Goal: Task Accomplishment & Management: Complete application form

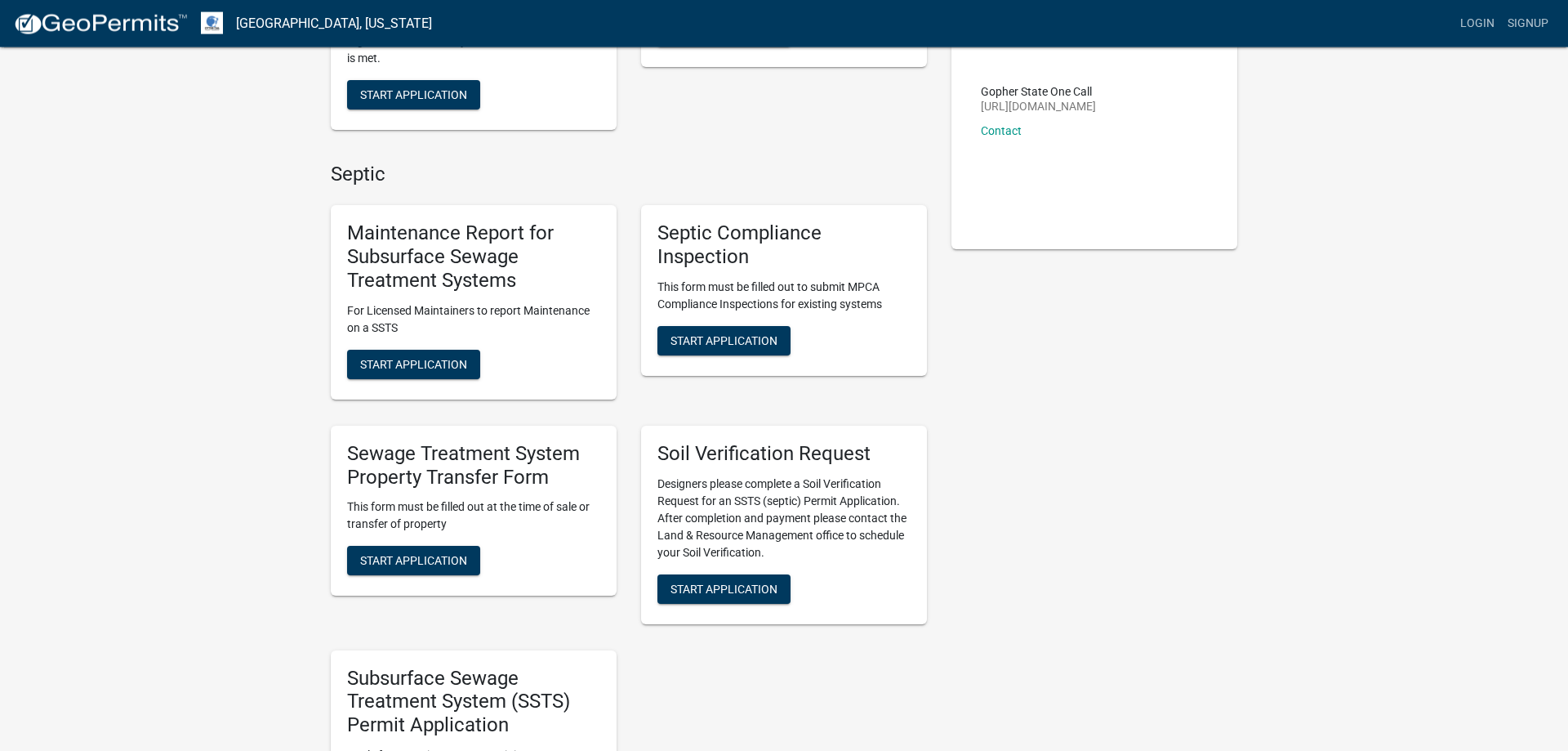
scroll to position [334, 0]
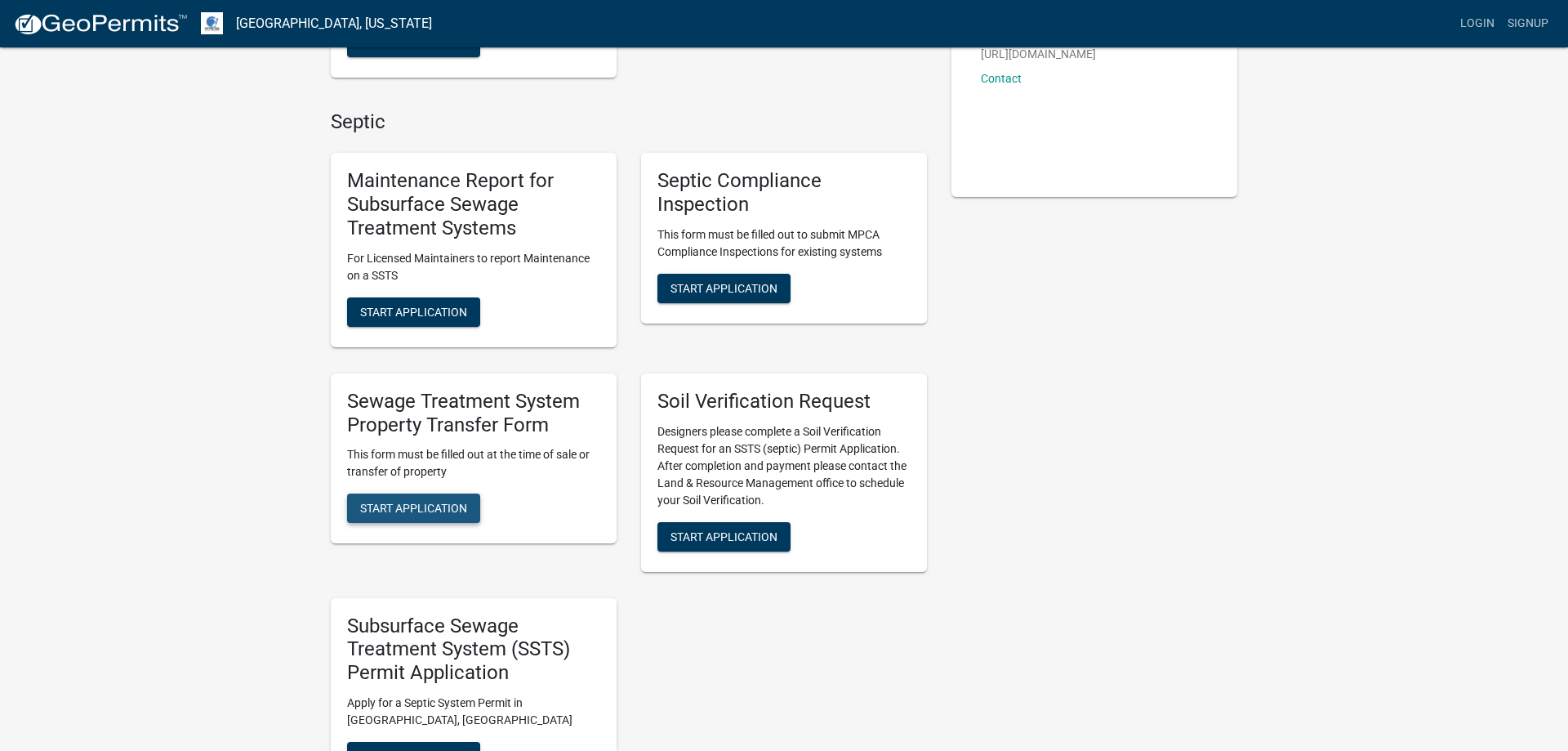
click at [404, 511] on span "Start Application" at bounding box center [414, 508] width 107 height 13
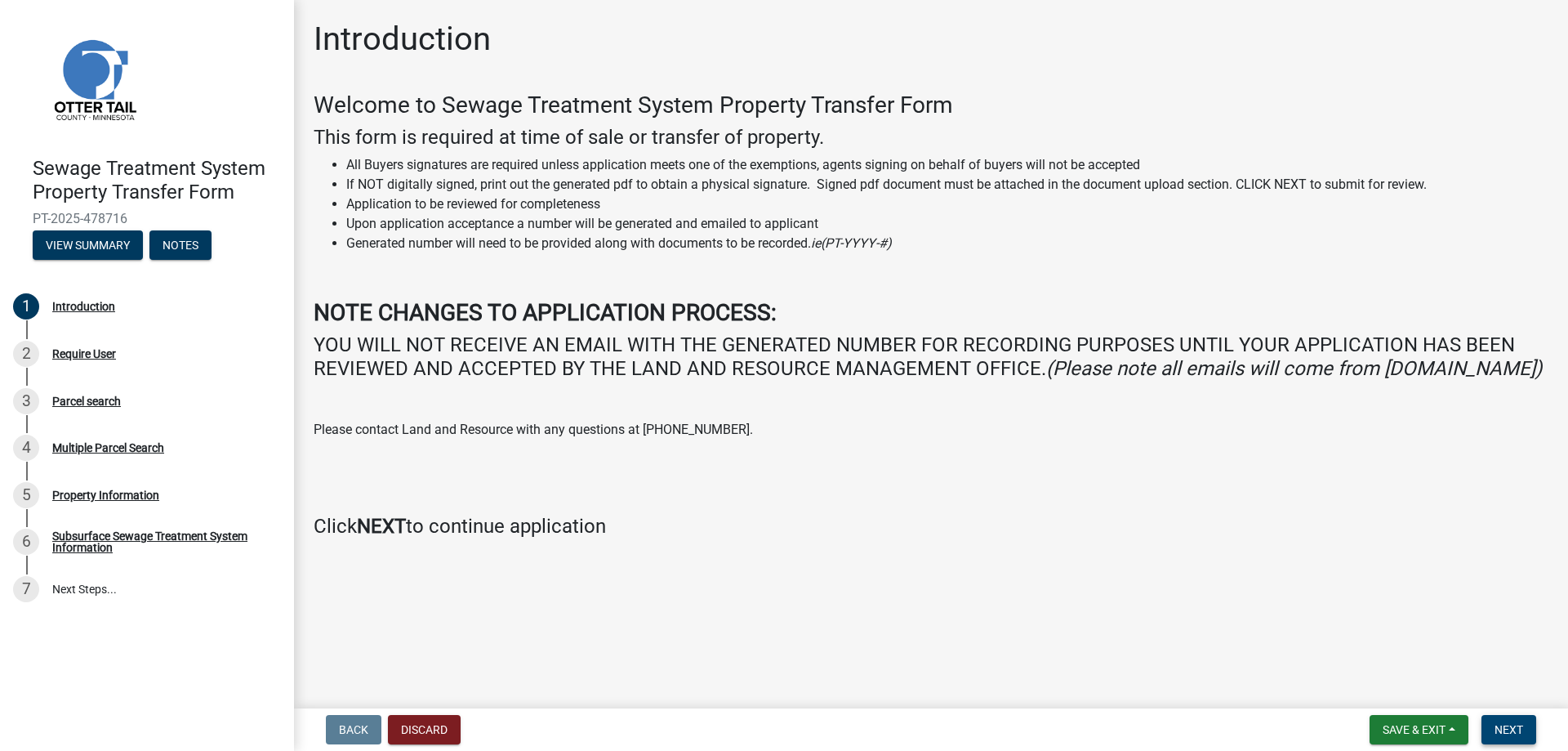
click at [1513, 728] on span "Next" at bounding box center [1508, 729] width 28 height 13
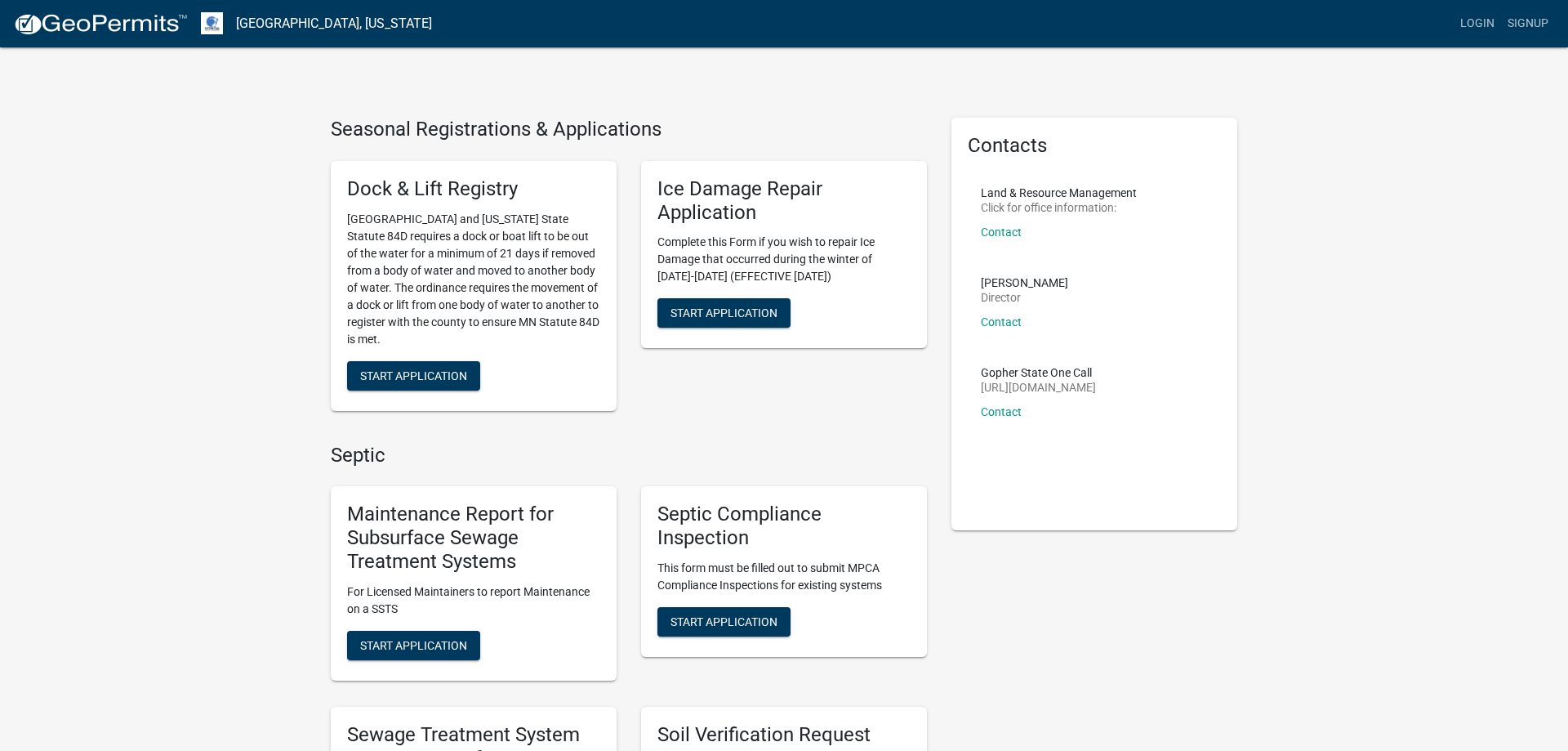
drag, startPoint x: 1399, startPoint y: 390, endPoint x: 1394, endPoint y: 351, distance: 39.3
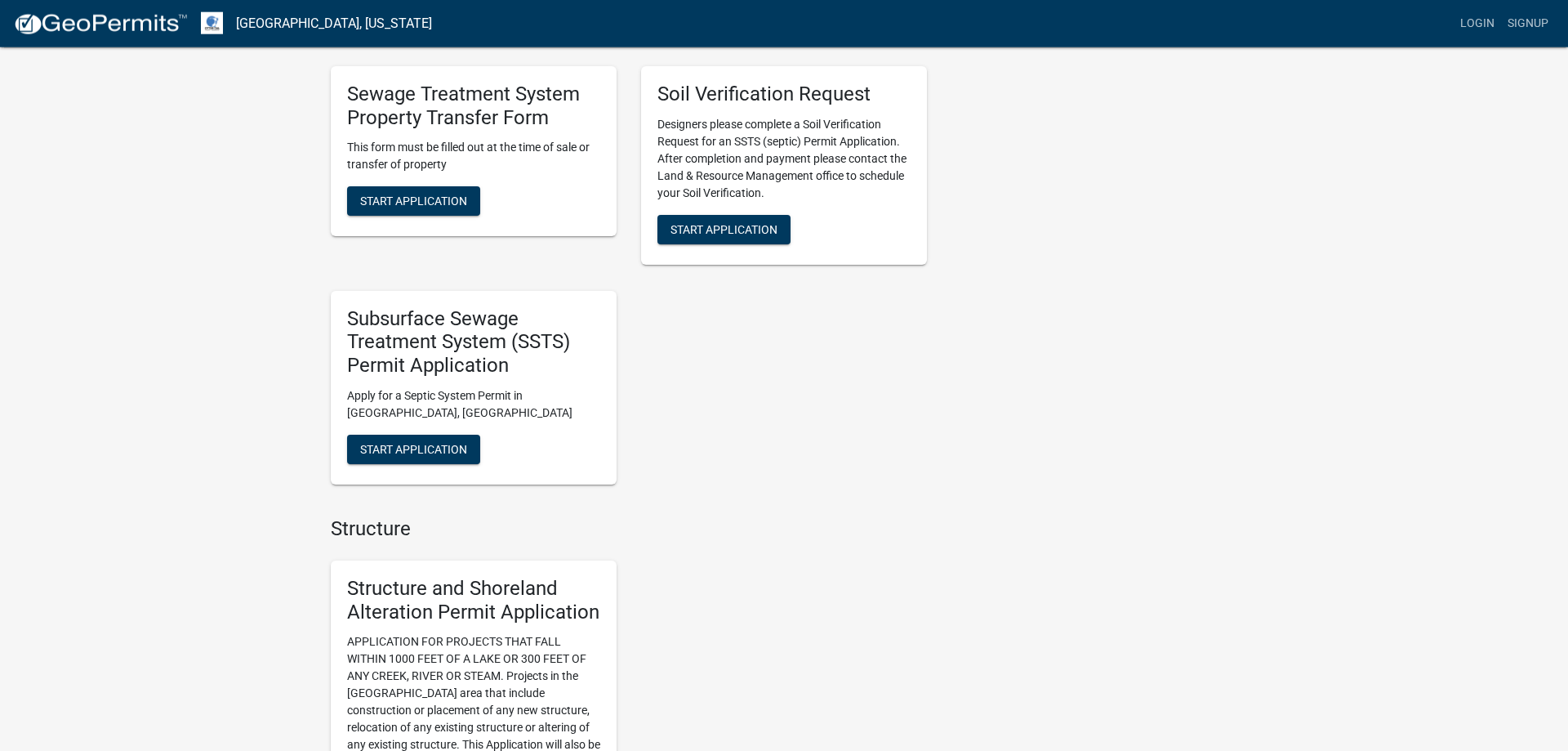
scroll to position [666, 0]
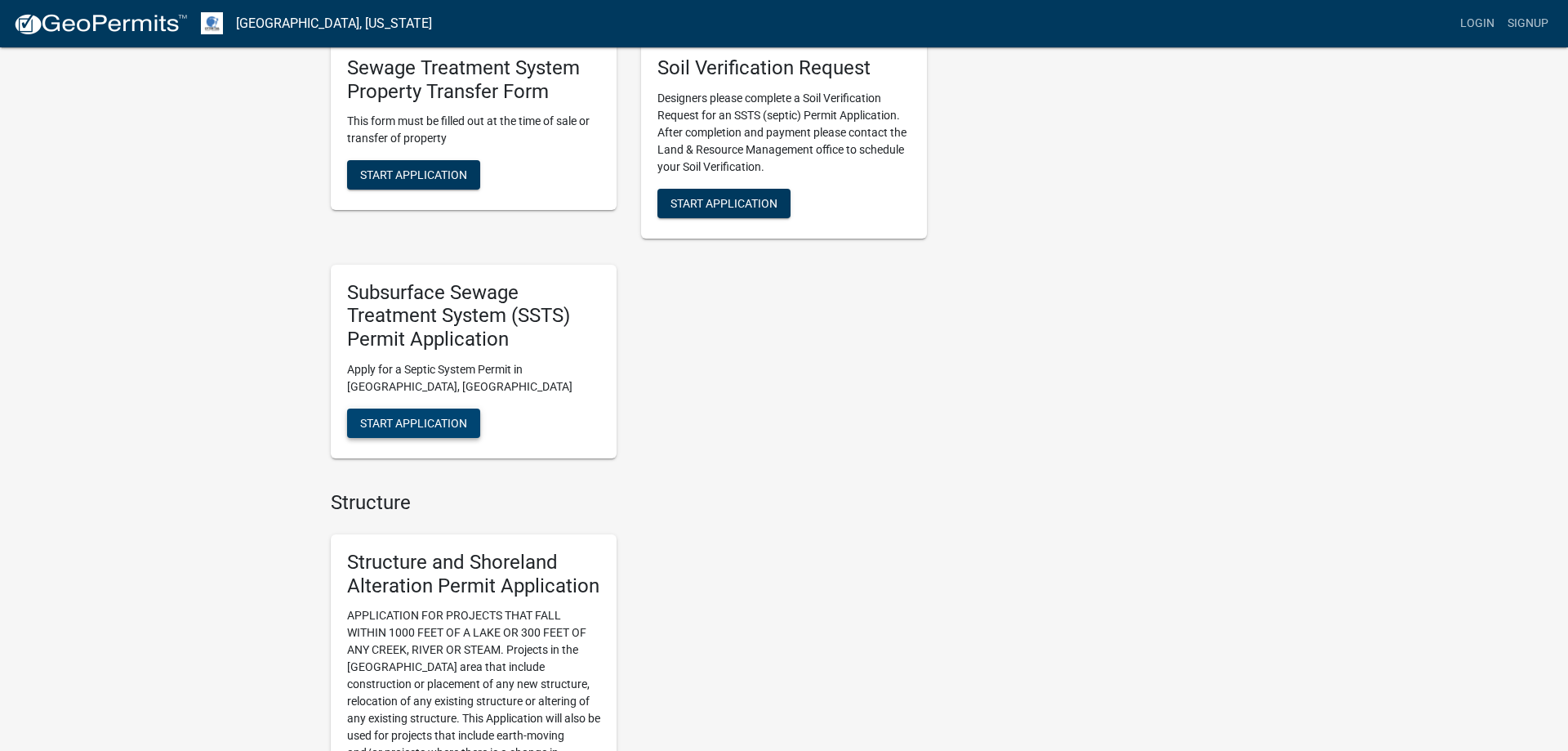
click at [383, 426] on span "Start Application" at bounding box center [414, 422] width 107 height 13
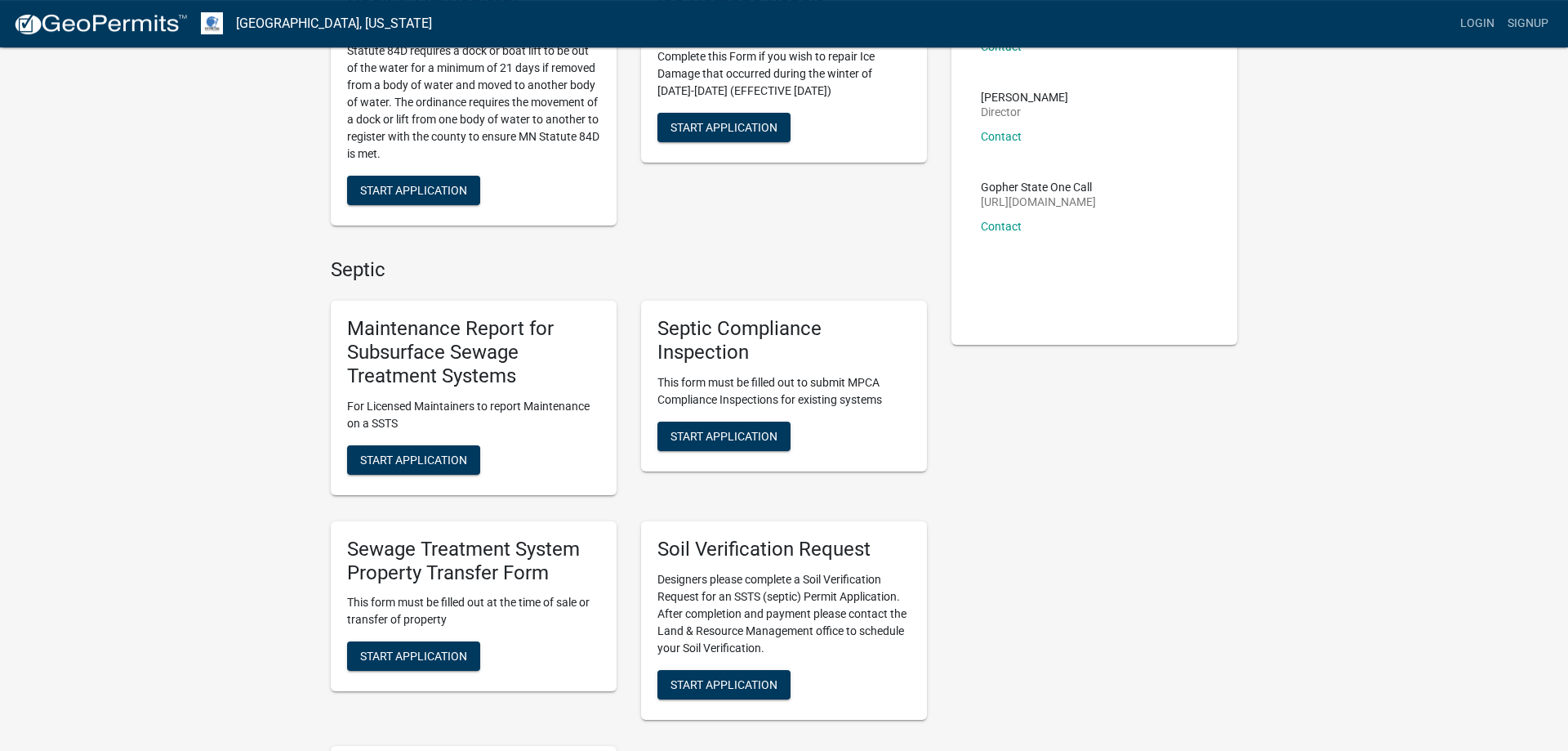
scroll to position [250, 0]
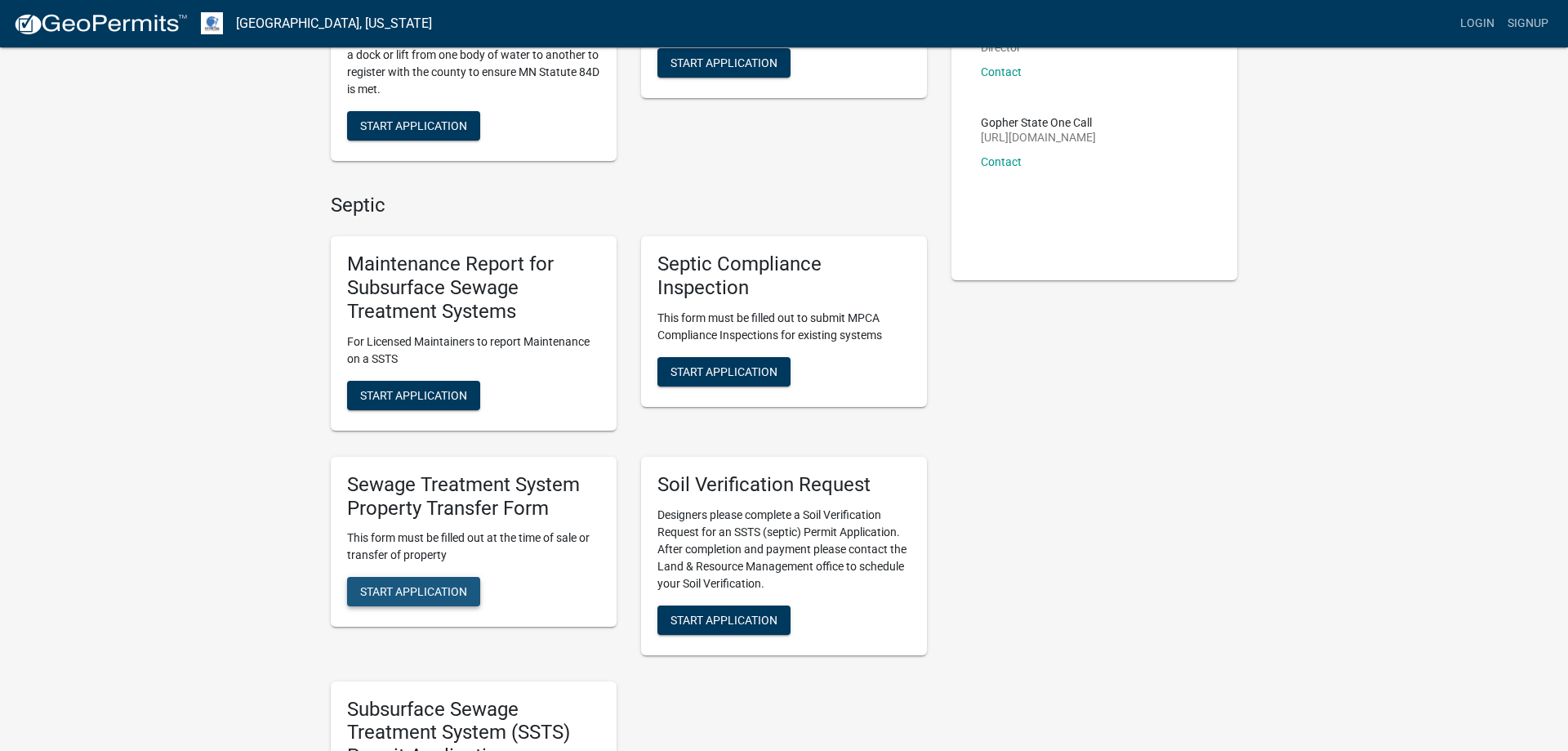
click at [423, 591] on span "Start Application" at bounding box center [414, 591] width 107 height 13
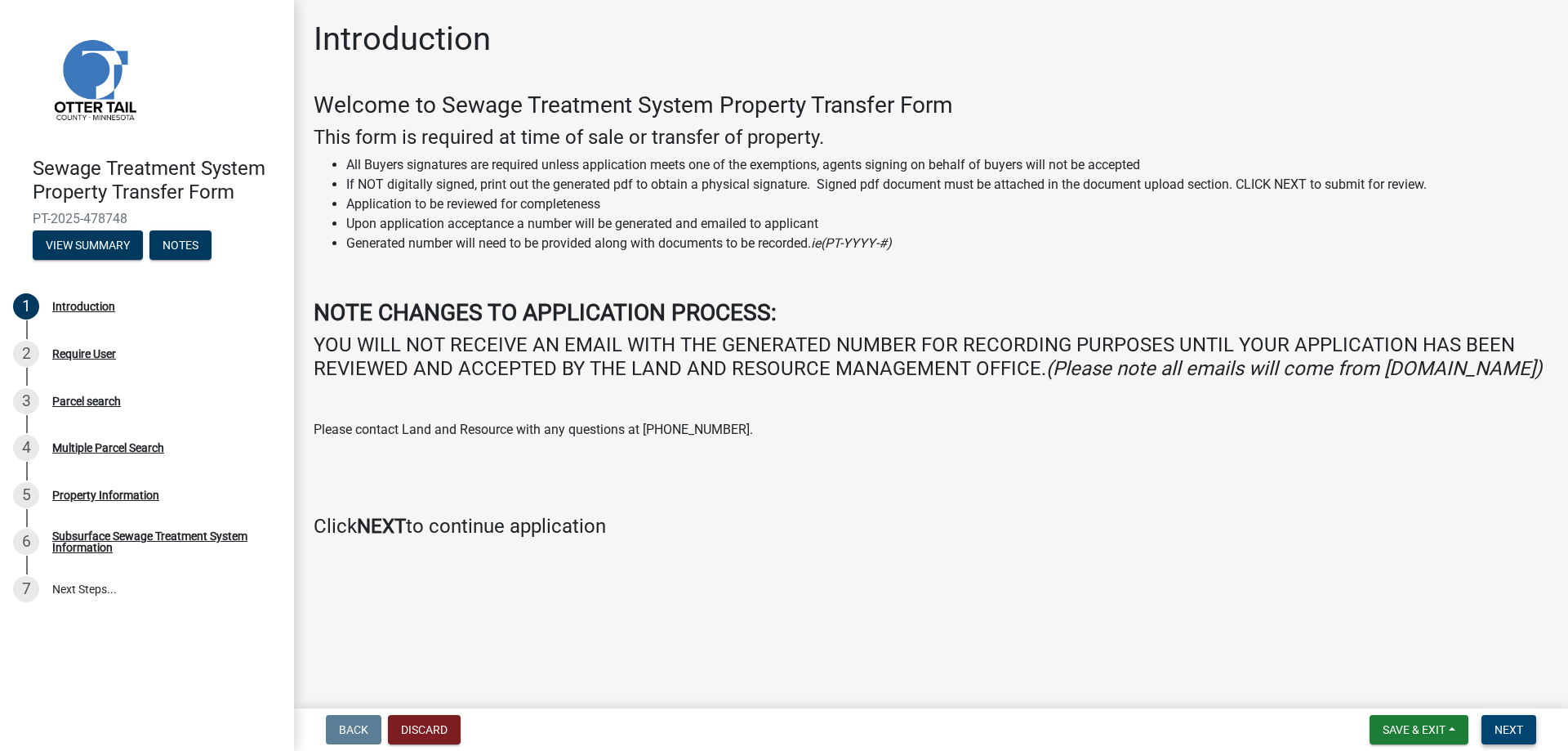
click at [1511, 728] on span "Next" at bounding box center [1508, 729] width 28 height 13
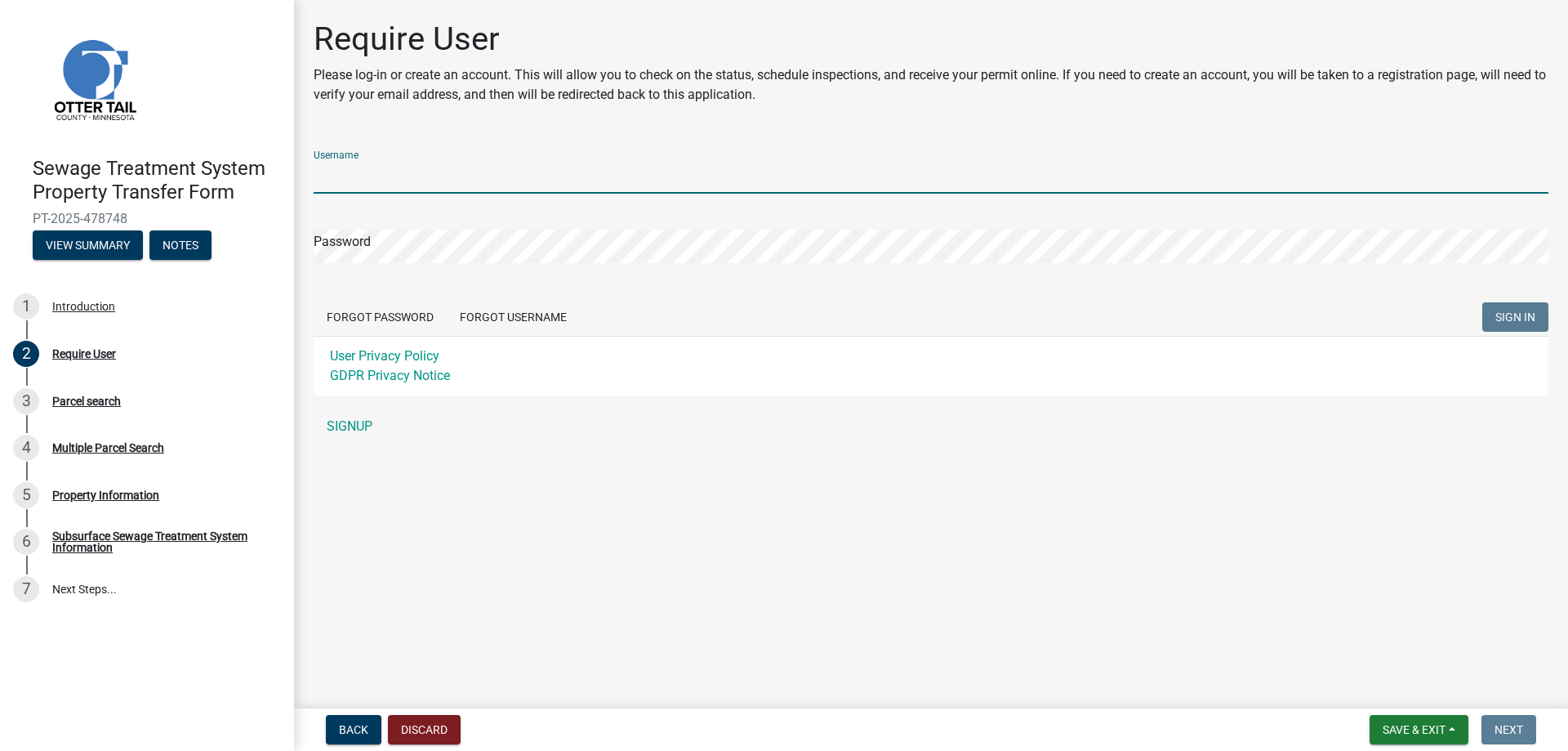
click at [401, 181] on input "Username" at bounding box center [931, 176] width 1234 height 34
type input "[PERSON_NAME]"
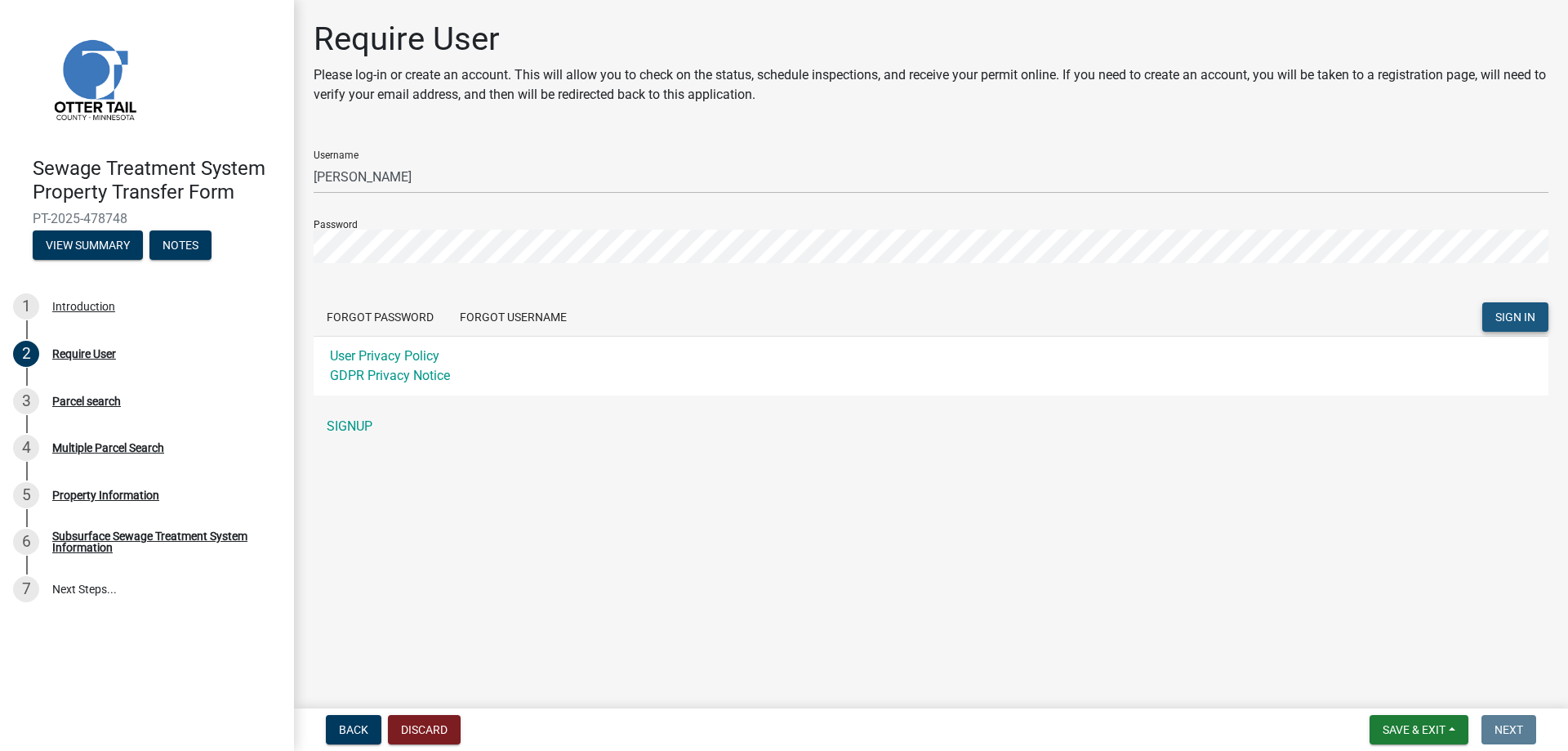
click at [1525, 320] on span "SIGN IN" at bounding box center [1515, 316] width 40 height 13
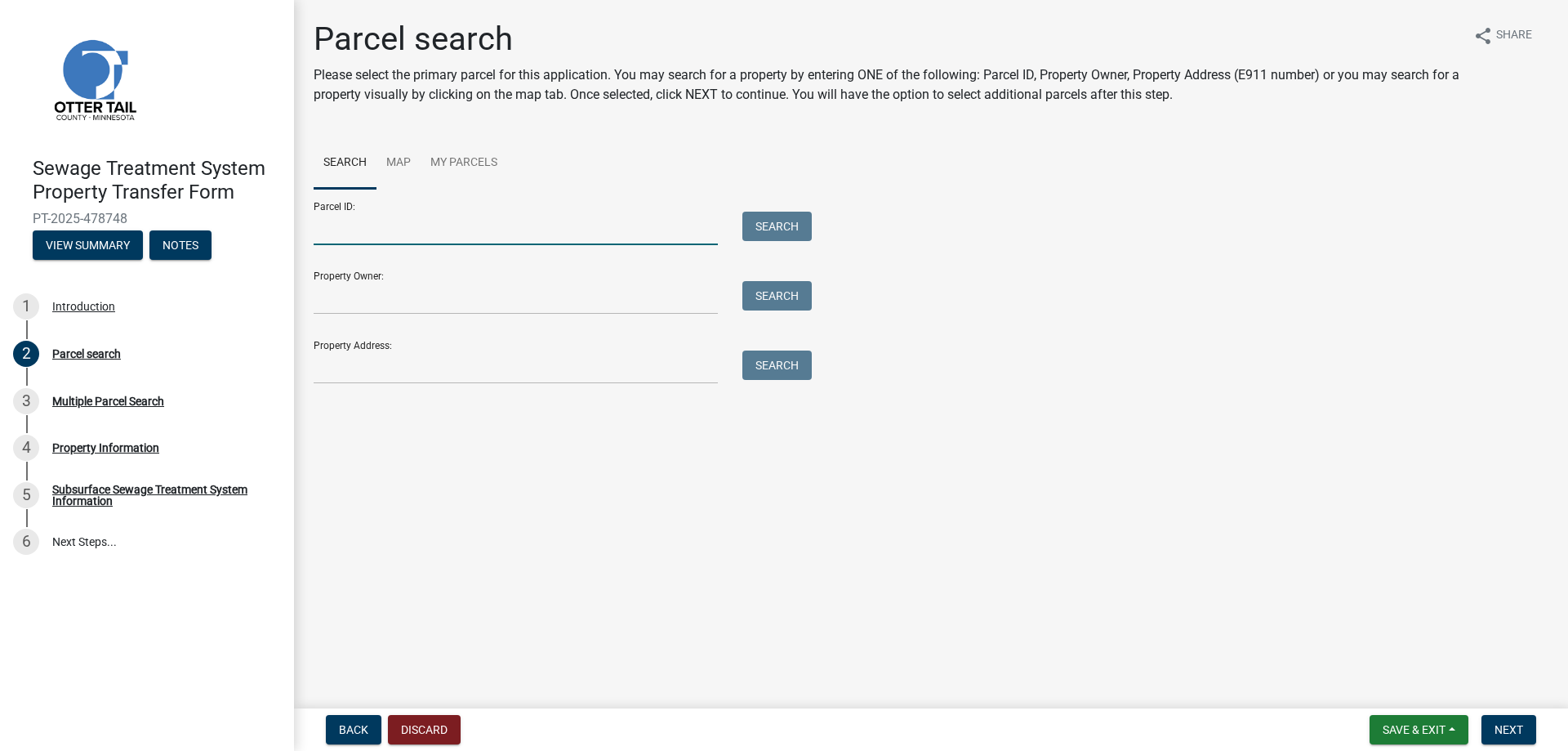
click at [365, 230] on input "Parcel ID:" at bounding box center [515, 228] width 404 height 34
click at [325, 234] on input "Parcel ID:" at bounding box center [515, 228] width 404 height 34
click at [781, 226] on button "Search" at bounding box center [777, 226] width 69 height 29
drag, startPoint x: 424, startPoint y: 222, endPoint x: 299, endPoint y: 235, distance: 125.7
click at [314, 235] on input "270412000" at bounding box center [515, 228] width 404 height 34
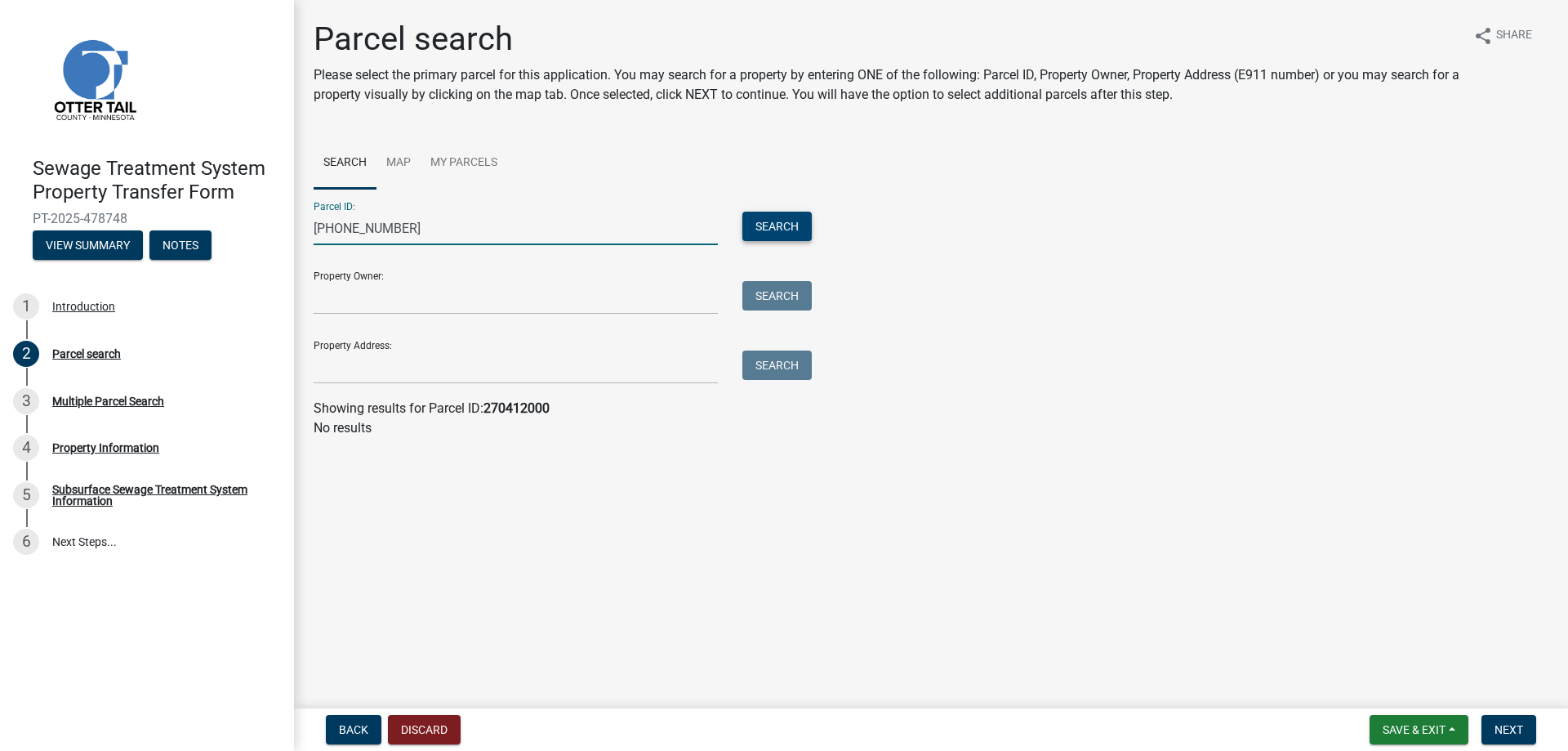
type input "27-0412-000"
click at [786, 228] on button "Search" at bounding box center [777, 226] width 69 height 29
drag, startPoint x: 339, startPoint y: 234, endPoint x: 307, endPoint y: 232, distance: 32.1
click at [314, 232] on input "27-0412-000" at bounding box center [515, 228] width 404 height 34
click at [367, 366] on input "Property Address:" at bounding box center [515, 366] width 404 height 34
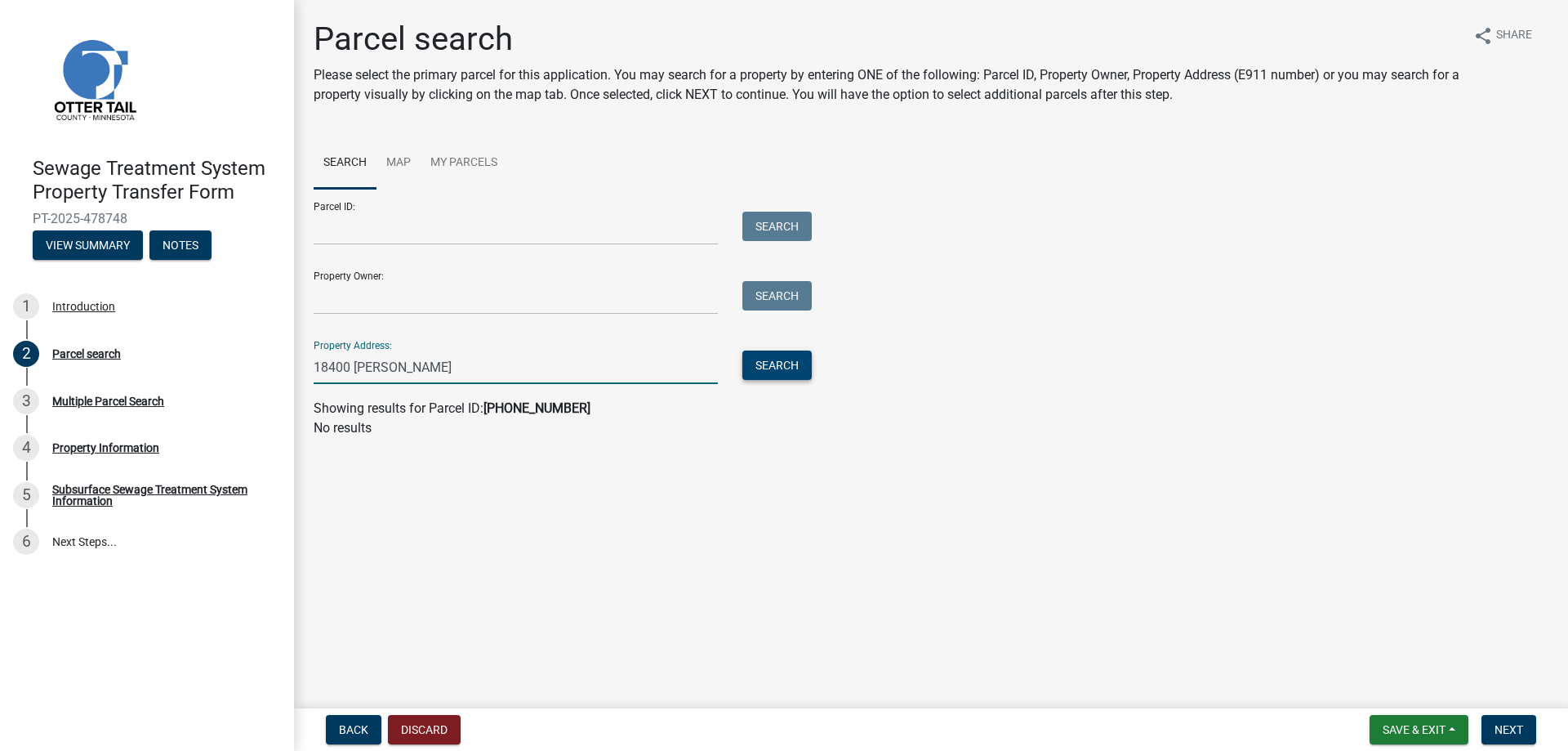
type input "18400 Lundgren"
click at [774, 368] on button "Search" at bounding box center [777, 365] width 69 height 29
drag, startPoint x: 449, startPoint y: 368, endPoint x: 285, endPoint y: 375, distance: 164.1
click at [314, 375] on input "18400 Lundgren" at bounding box center [515, 366] width 404 height 34
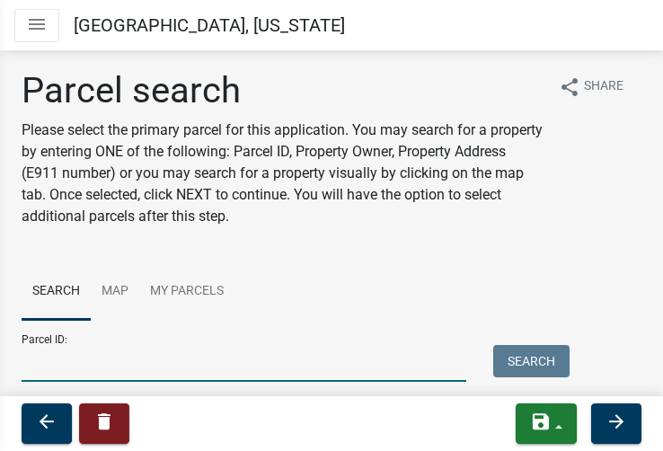
click at [55, 358] on input "Parcel ID:" at bounding box center [244, 363] width 445 height 37
click at [63, 365] on input "Parcel ID:" at bounding box center [244, 363] width 445 height 37
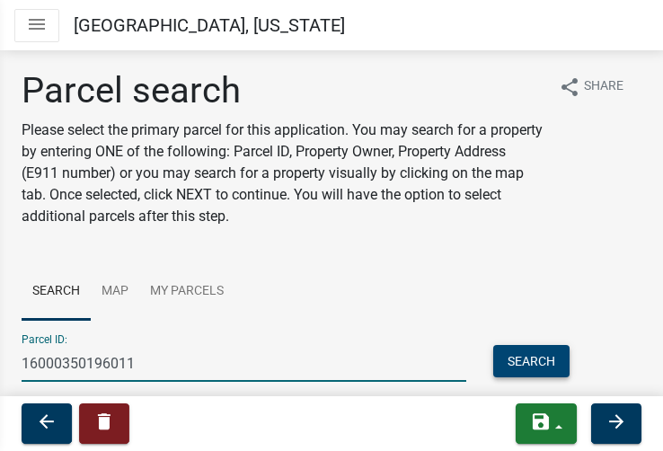
type input "16000350196011"
click at [535, 363] on button "Search" at bounding box center [531, 361] width 76 height 32
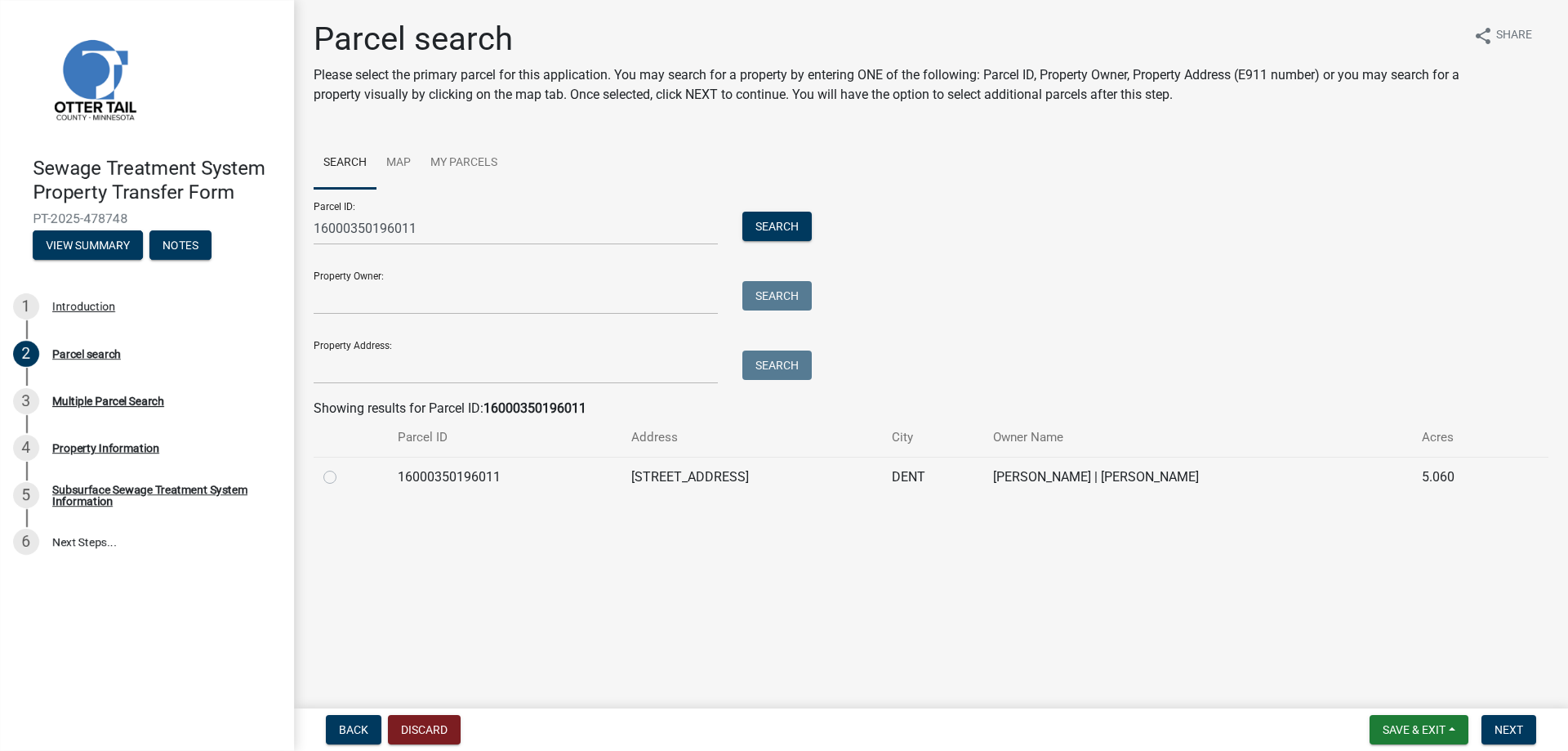
click at [343, 467] on label at bounding box center [343, 467] width 0 height 0
click at [343, 478] on input "radio" at bounding box center [348, 473] width 11 height 11
radio input "true"
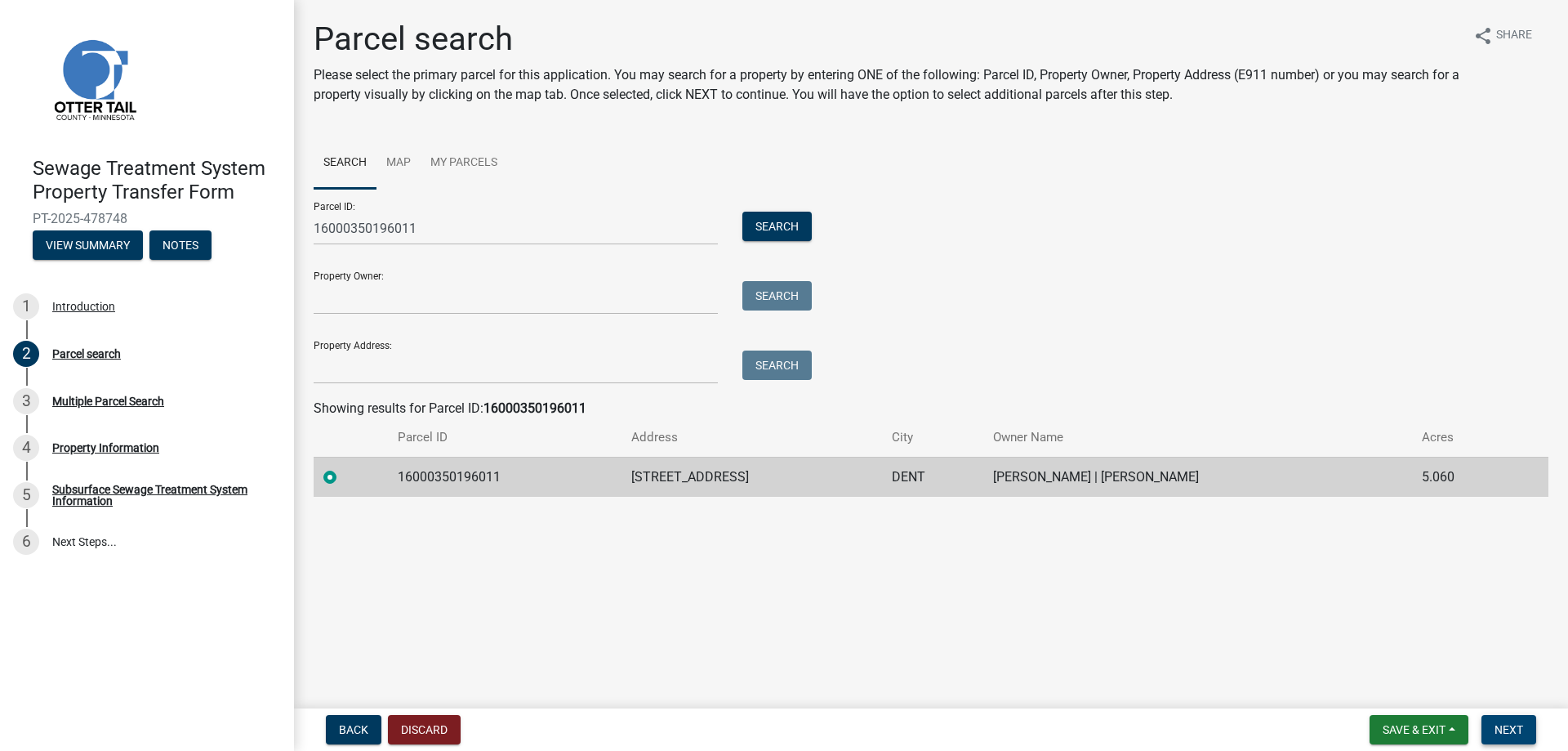
click at [1520, 733] on span "Next" at bounding box center [1508, 729] width 28 height 13
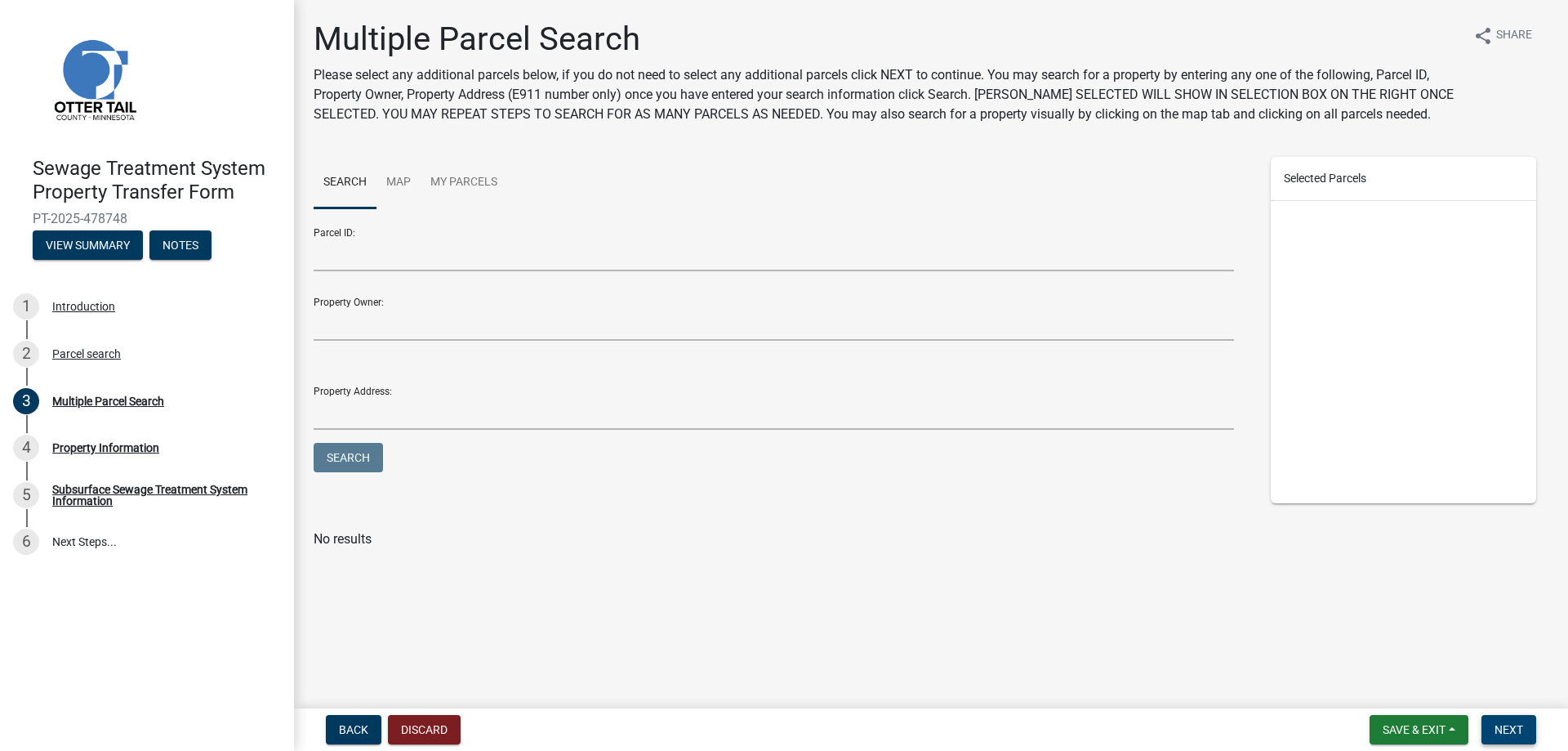
click at [1524, 726] on button "Next" at bounding box center [1509, 729] width 55 height 29
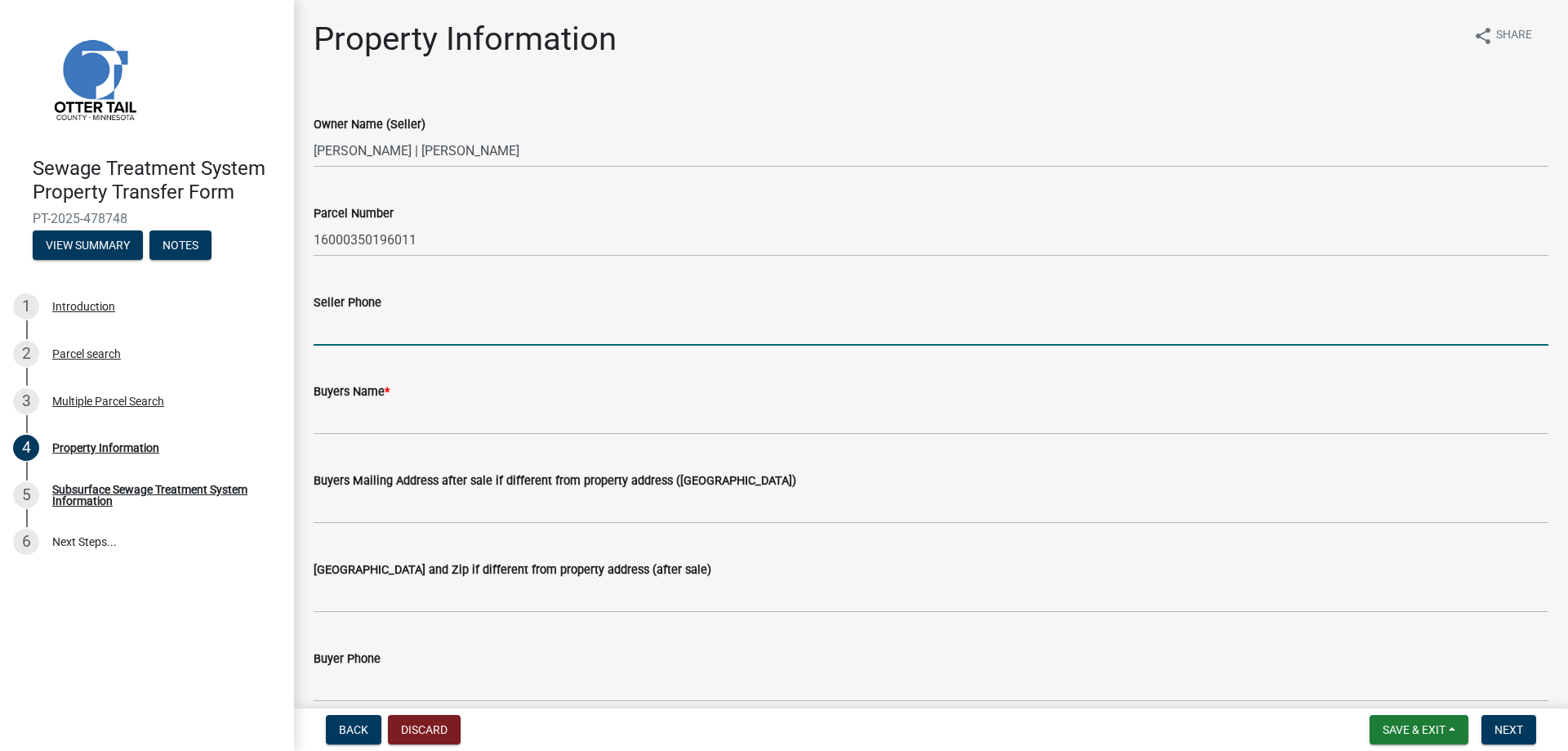
click at [326, 328] on input "Seller Phone" at bounding box center [931, 328] width 1234 height 34
click at [355, 329] on input "Seller Phone" at bounding box center [931, 328] width 1234 height 34
type input "7636148577"
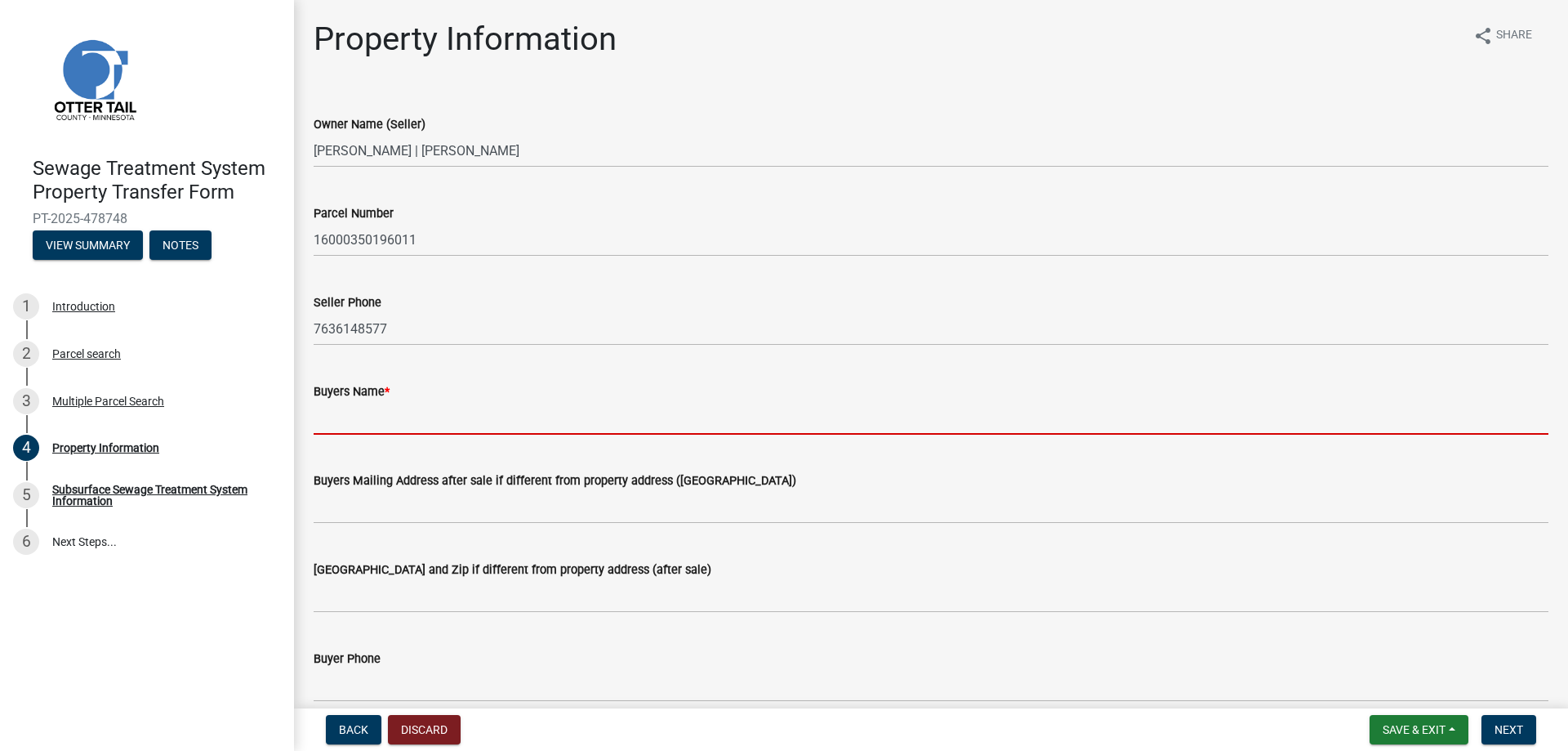
click at [382, 411] on input "Buyers Name *" at bounding box center [931, 417] width 1234 height 34
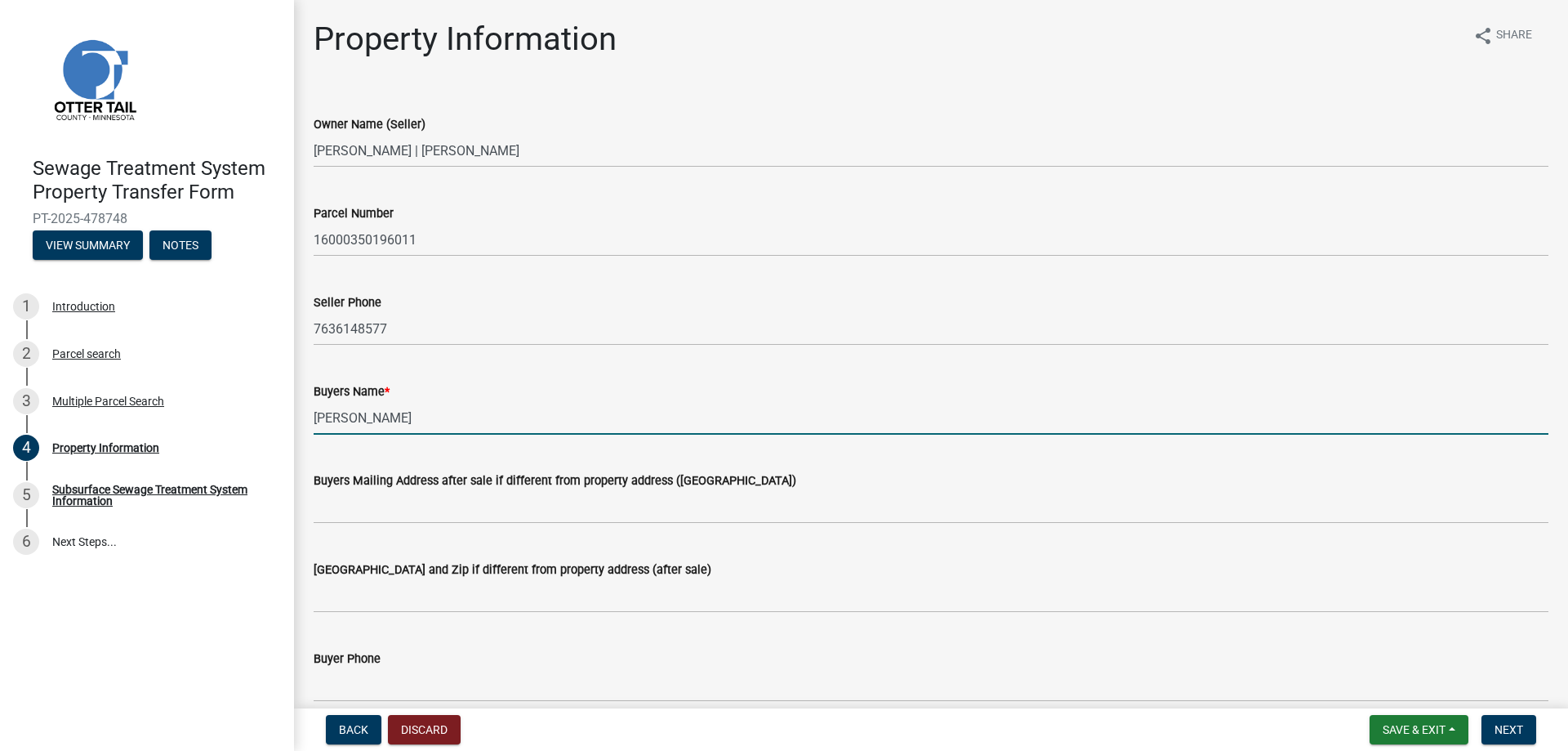
type input "[PERSON_NAME]"
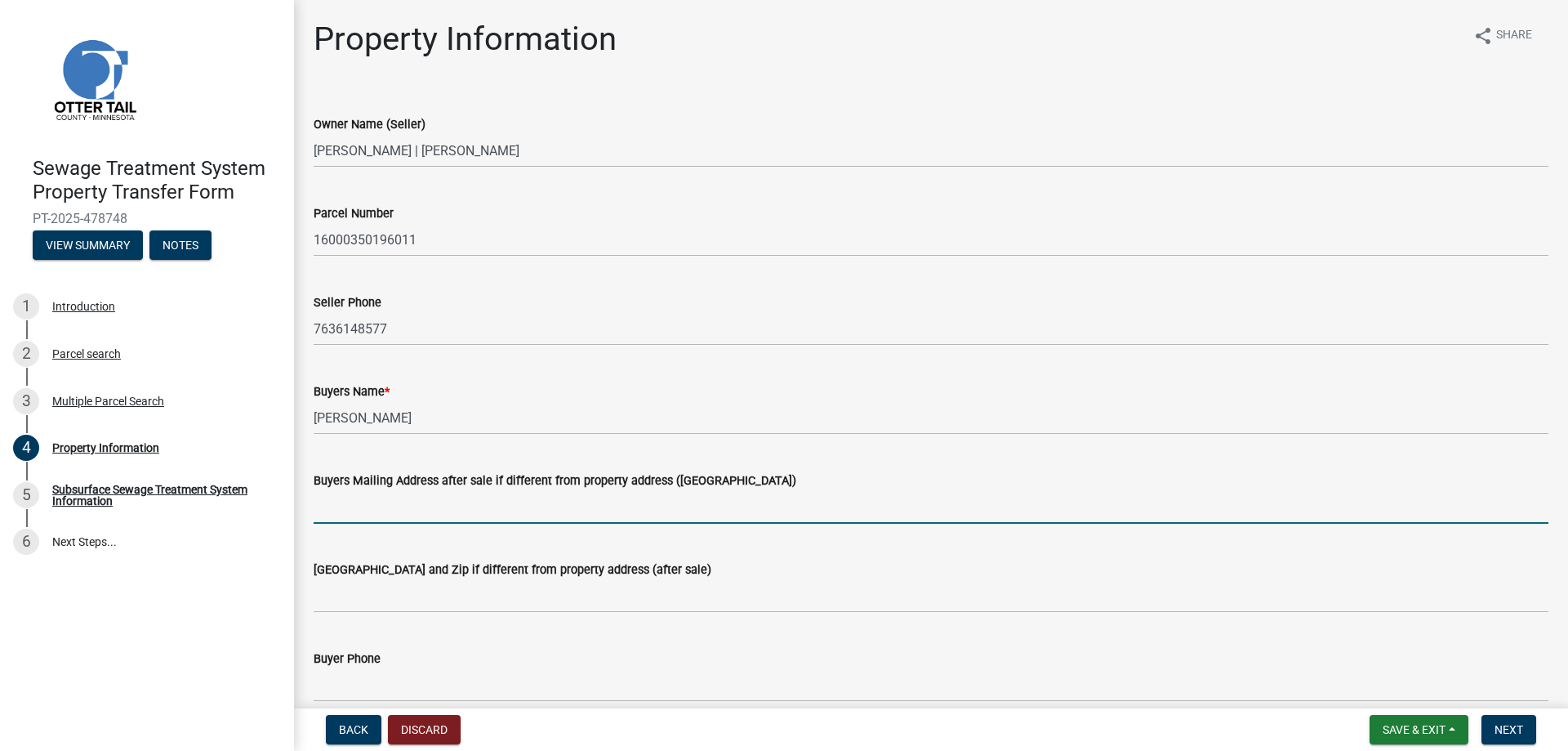
click at [349, 503] on input "Buyers Mailing Address after sale if different from property address ([GEOGRAPH…" at bounding box center [931, 506] width 1234 height 34
type input "[STREET_ADDRESS]"
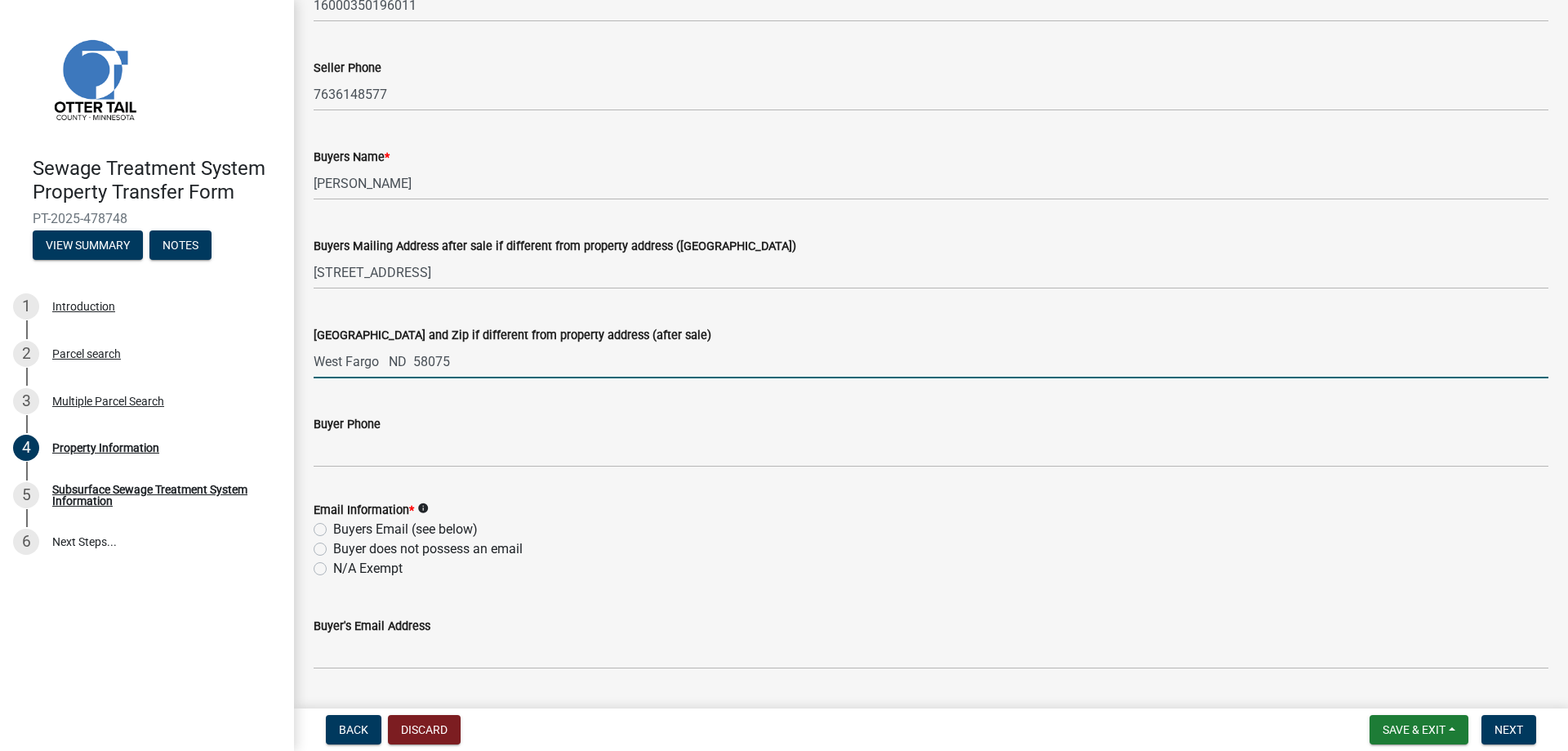
scroll to position [279, 0]
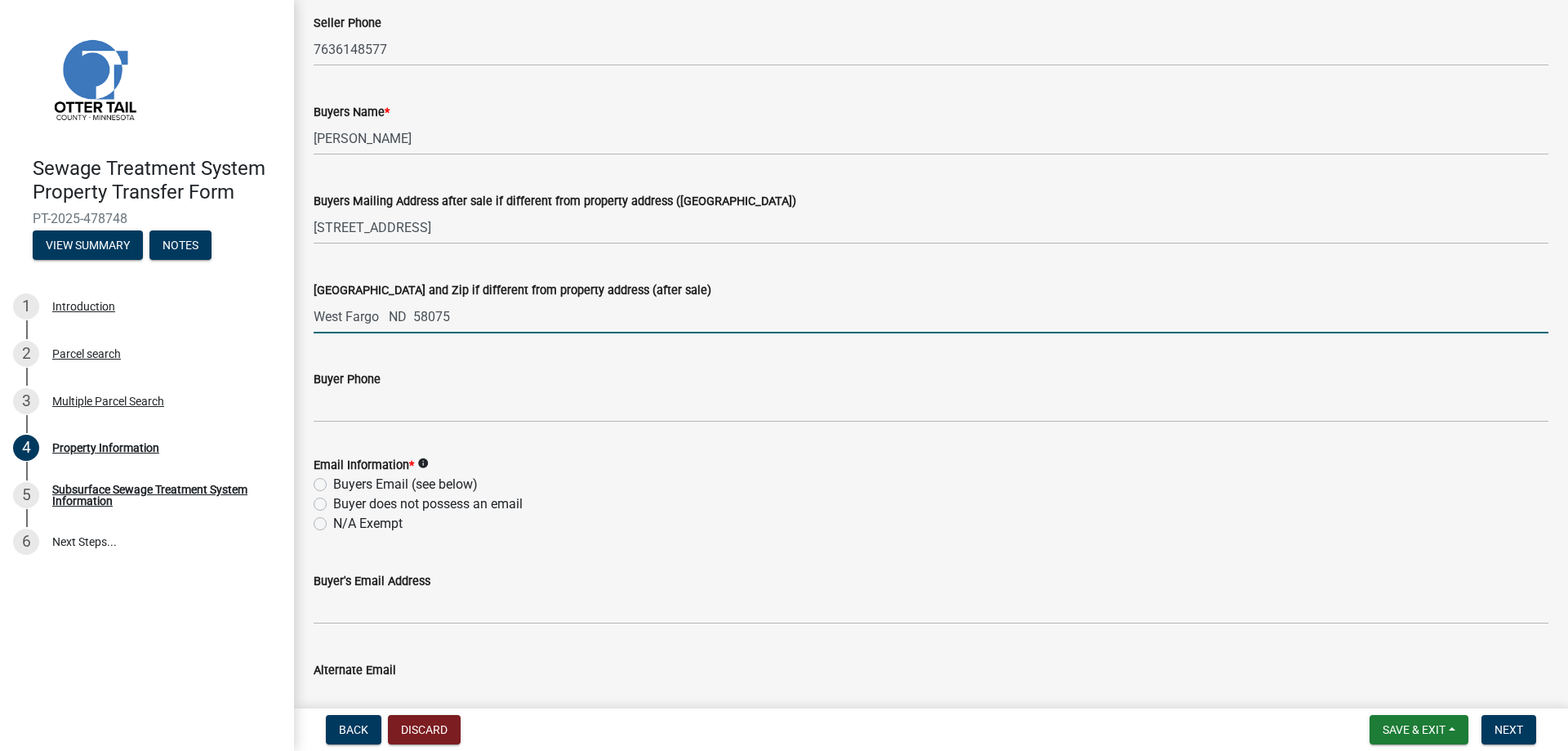
type input "West Fargo ND 58075"
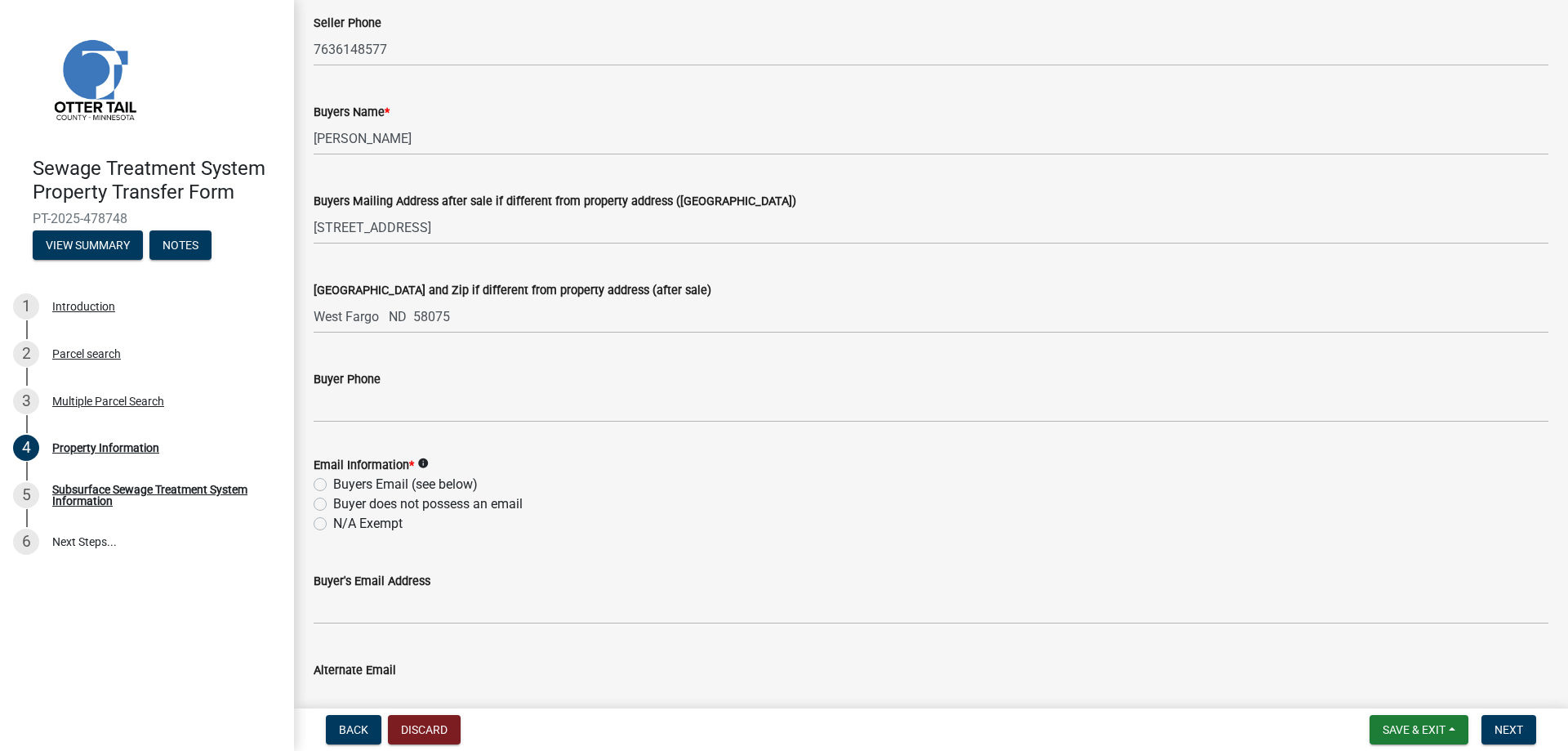
drag, startPoint x: 318, startPoint y: 505, endPoint x: 462, endPoint y: 526, distance: 145.5
click at [334, 505] on label "Buyer does not possess an email" at bounding box center [428, 505] width 189 height 20
click at [334, 505] on input "Buyer does not possess an email" at bounding box center [339, 500] width 11 height 11
radio input "true"
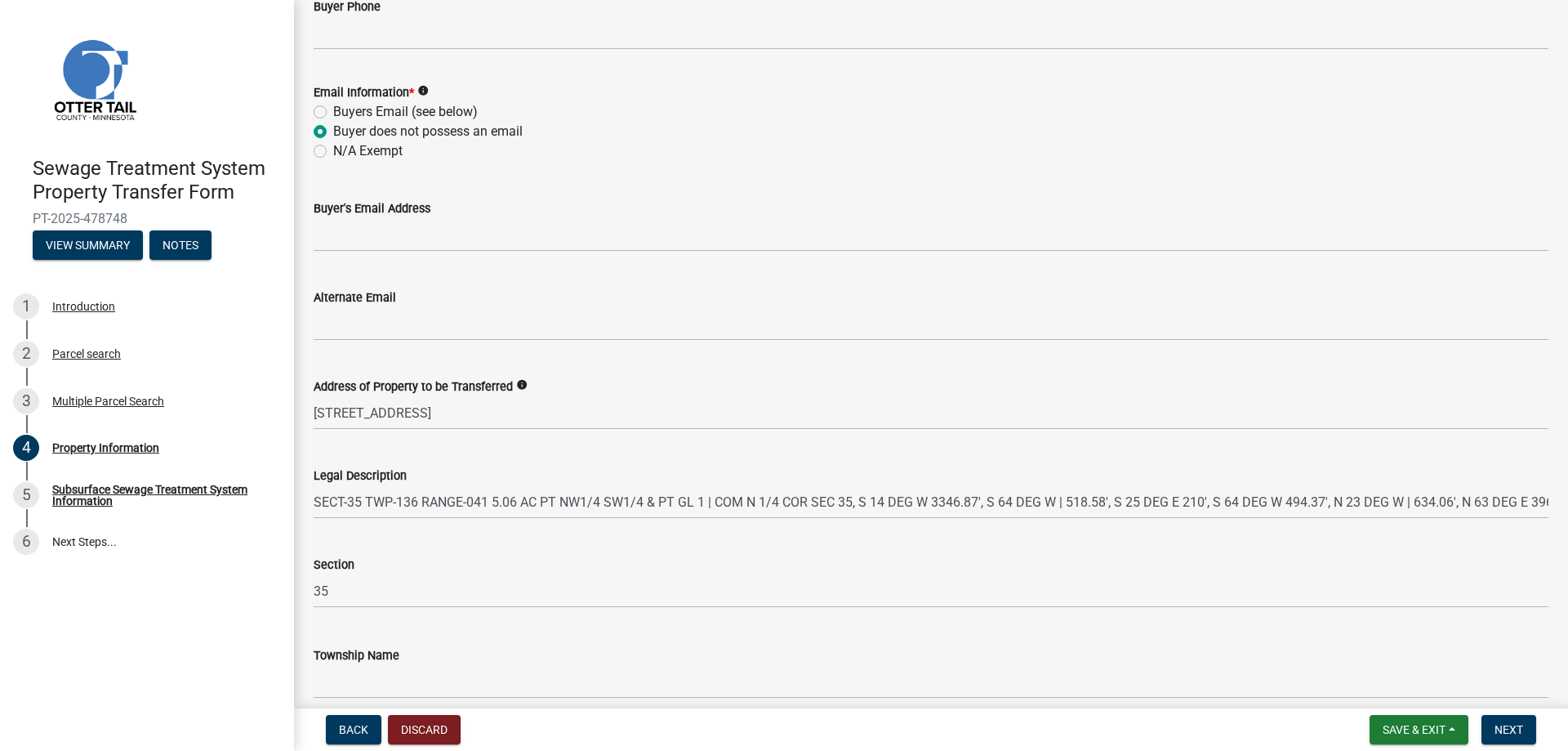
scroll to position [726, 0]
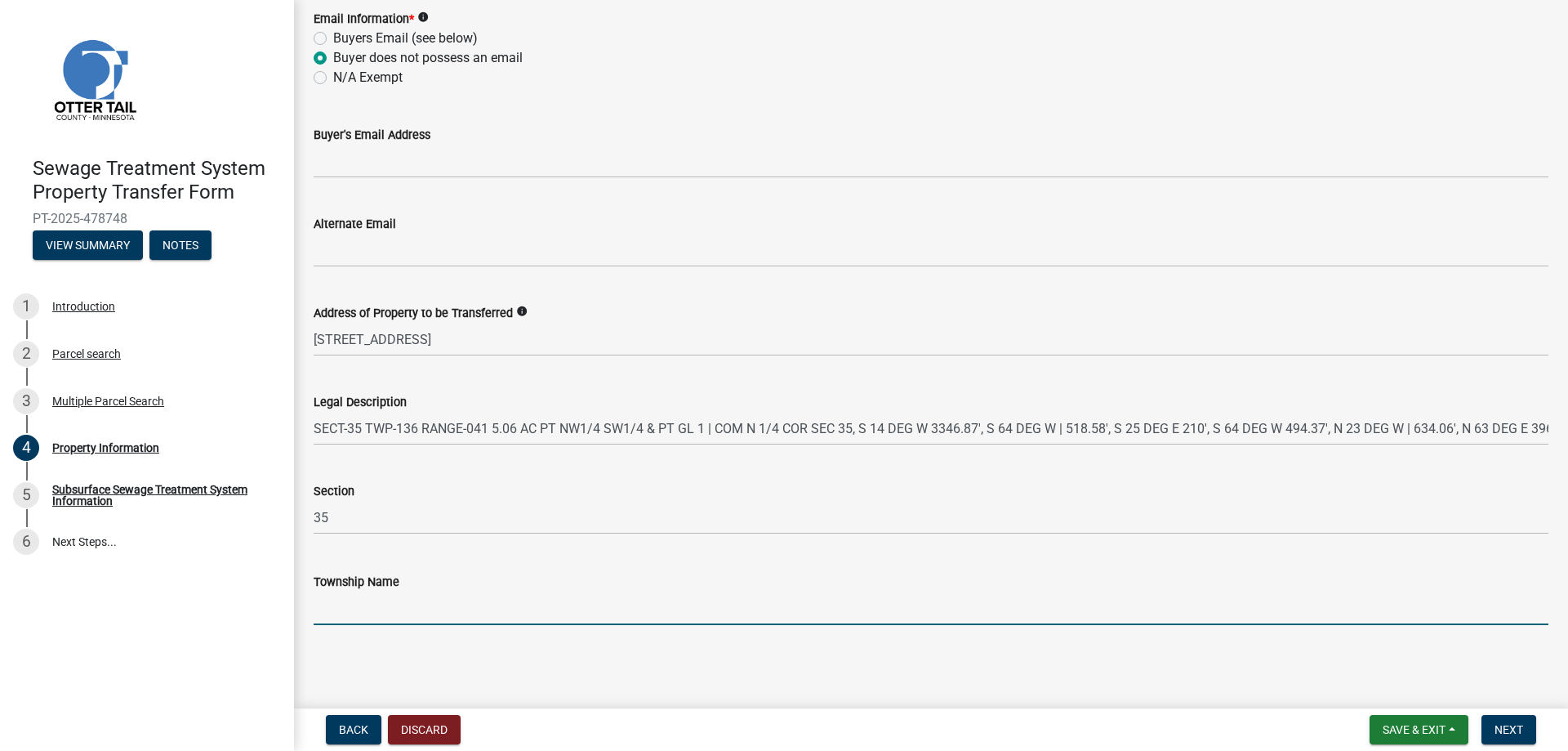
click at [368, 614] on input "Township Name" at bounding box center [931, 607] width 1234 height 34
click at [1513, 734] on span "Next" at bounding box center [1508, 729] width 28 height 13
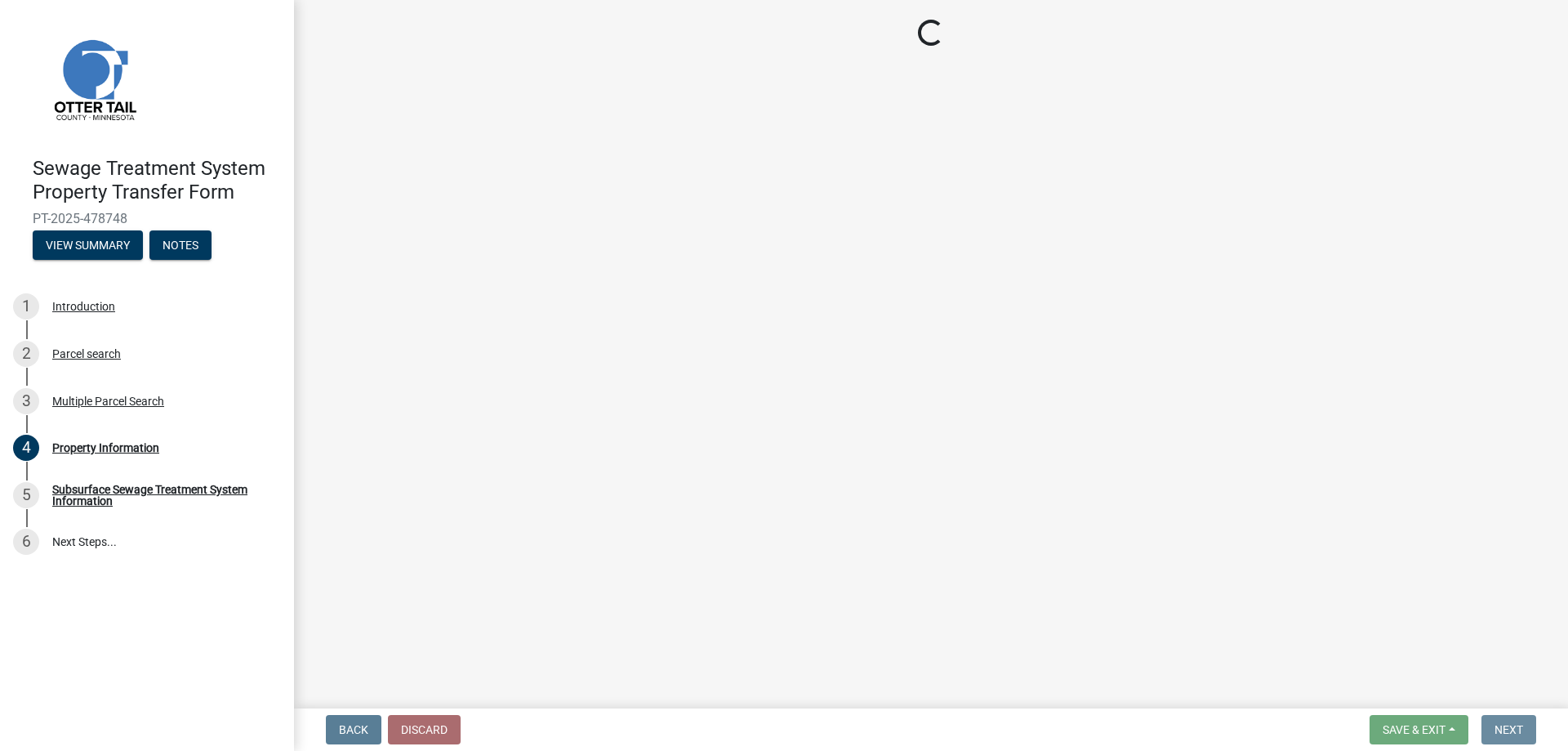
scroll to position [0, 0]
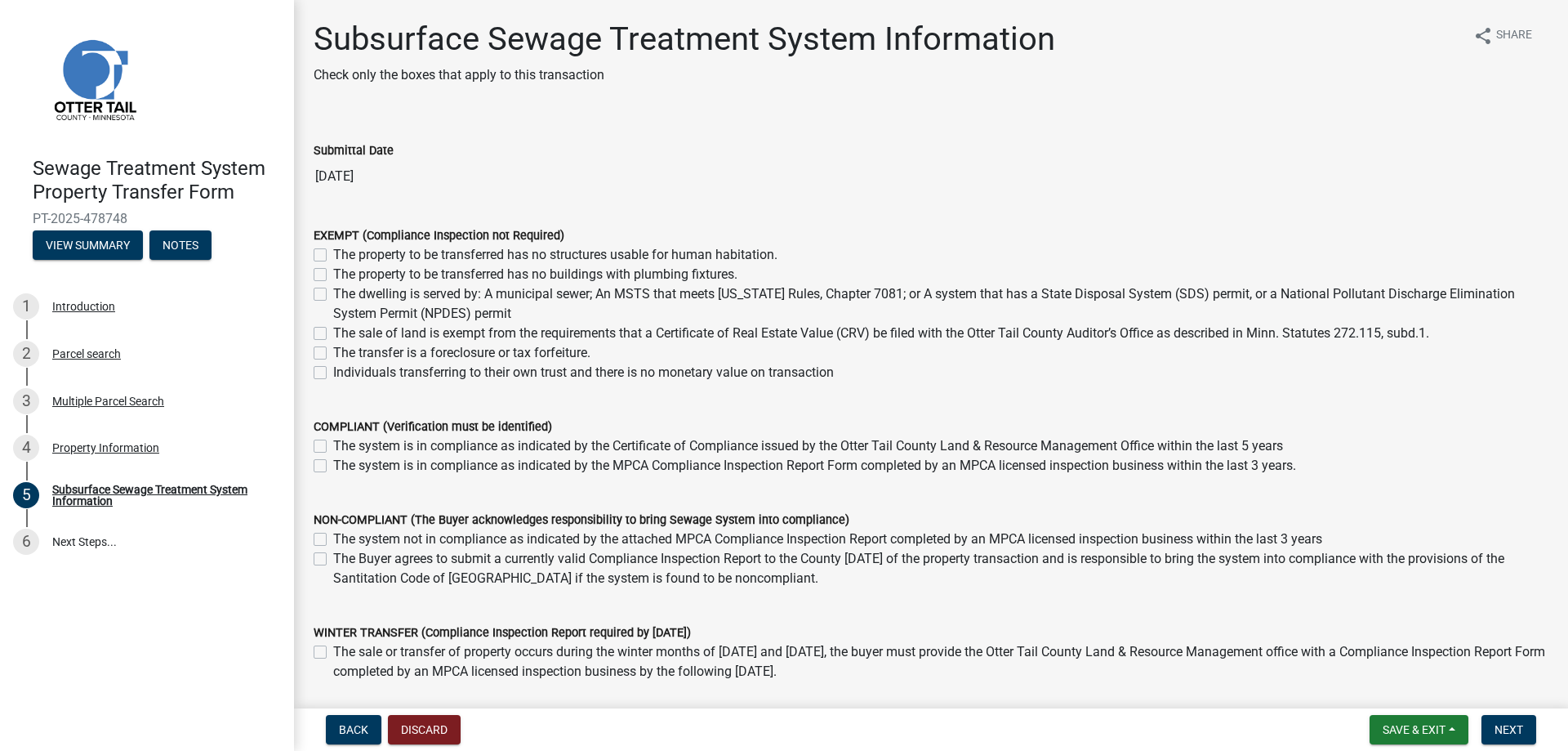
click at [334, 274] on label "The property to be transferred has no buildings with plumbing fixtures." at bounding box center [535, 275] width 404 height 20
click at [334, 274] on input "The property to be transferred has no buildings with plumbing fixtures." at bounding box center [339, 270] width 11 height 11
checkbox input "true"
checkbox input "false"
checkbox input "true"
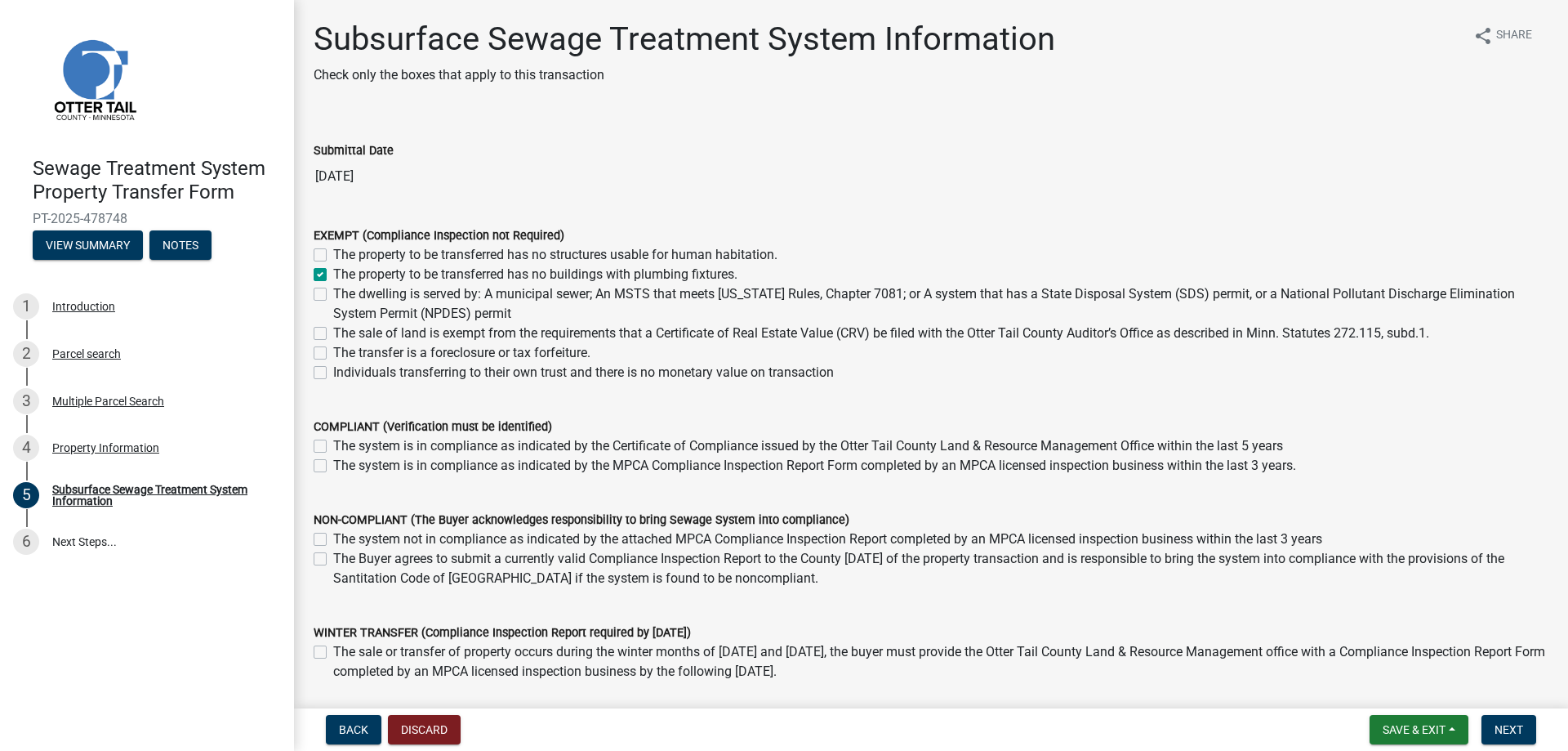
checkbox input "false"
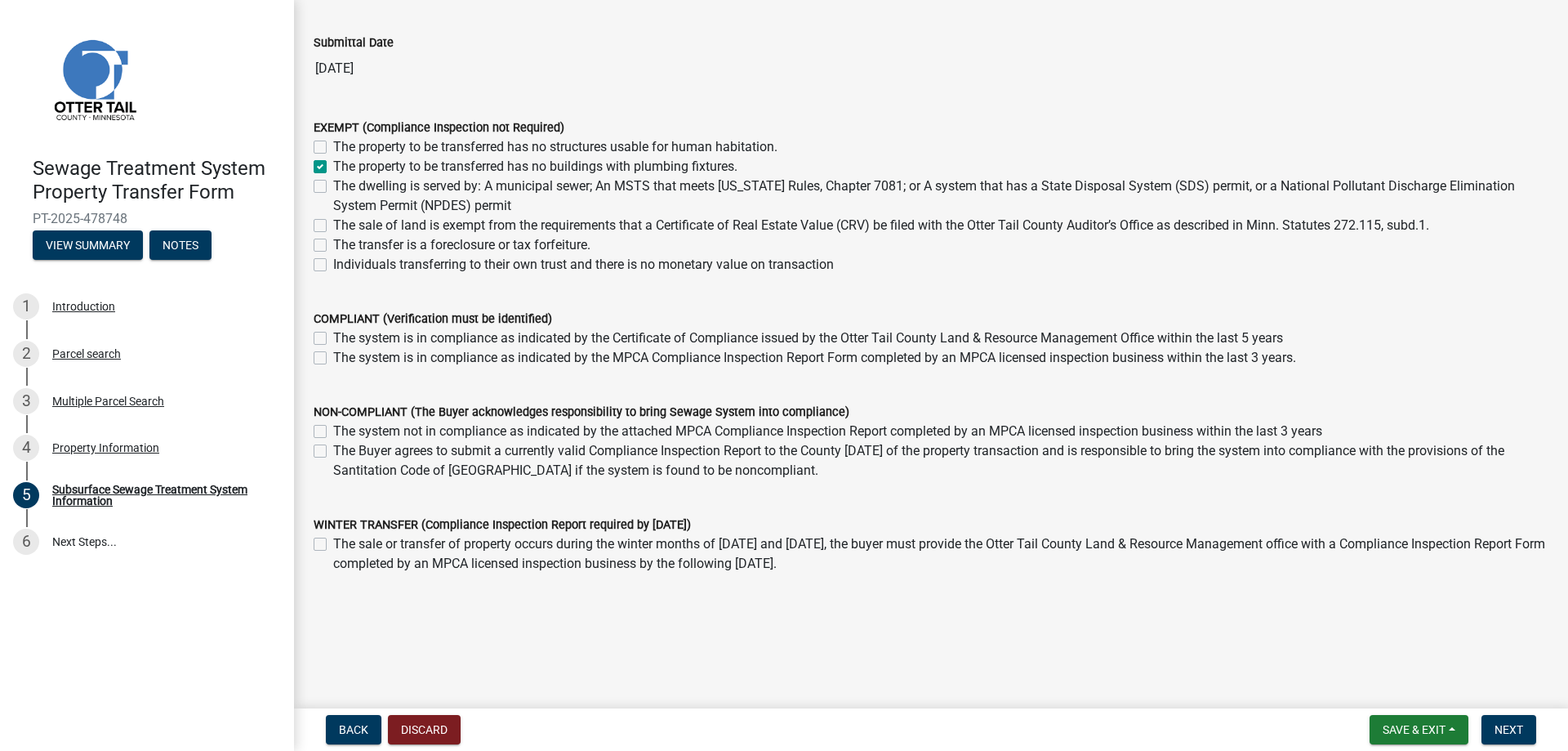
scroll to position [110, 0]
click at [1510, 730] on span "Next" at bounding box center [1508, 729] width 28 height 13
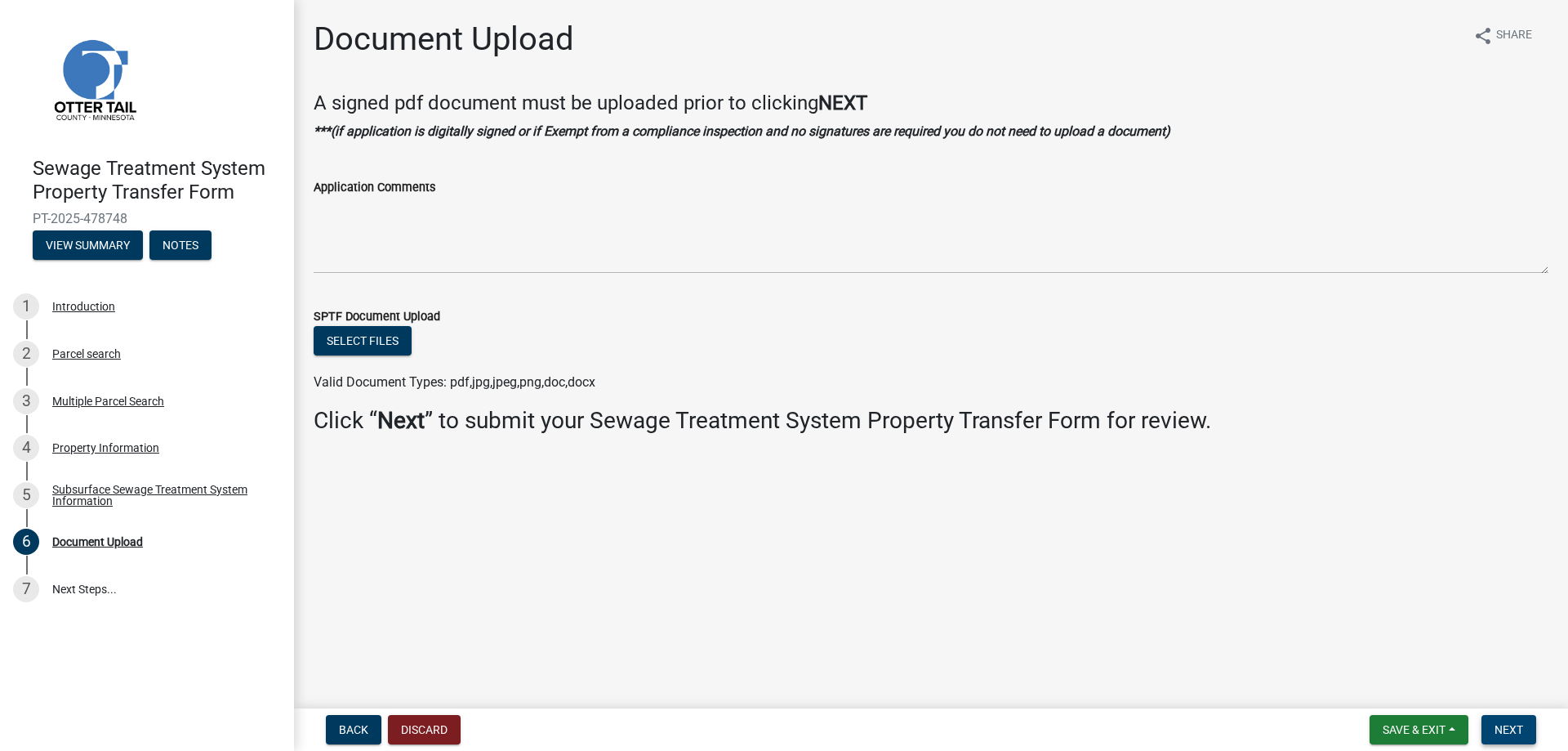
click at [1508, 733] on span "Next" at bounding box center [1508, 729] width 28 height 13
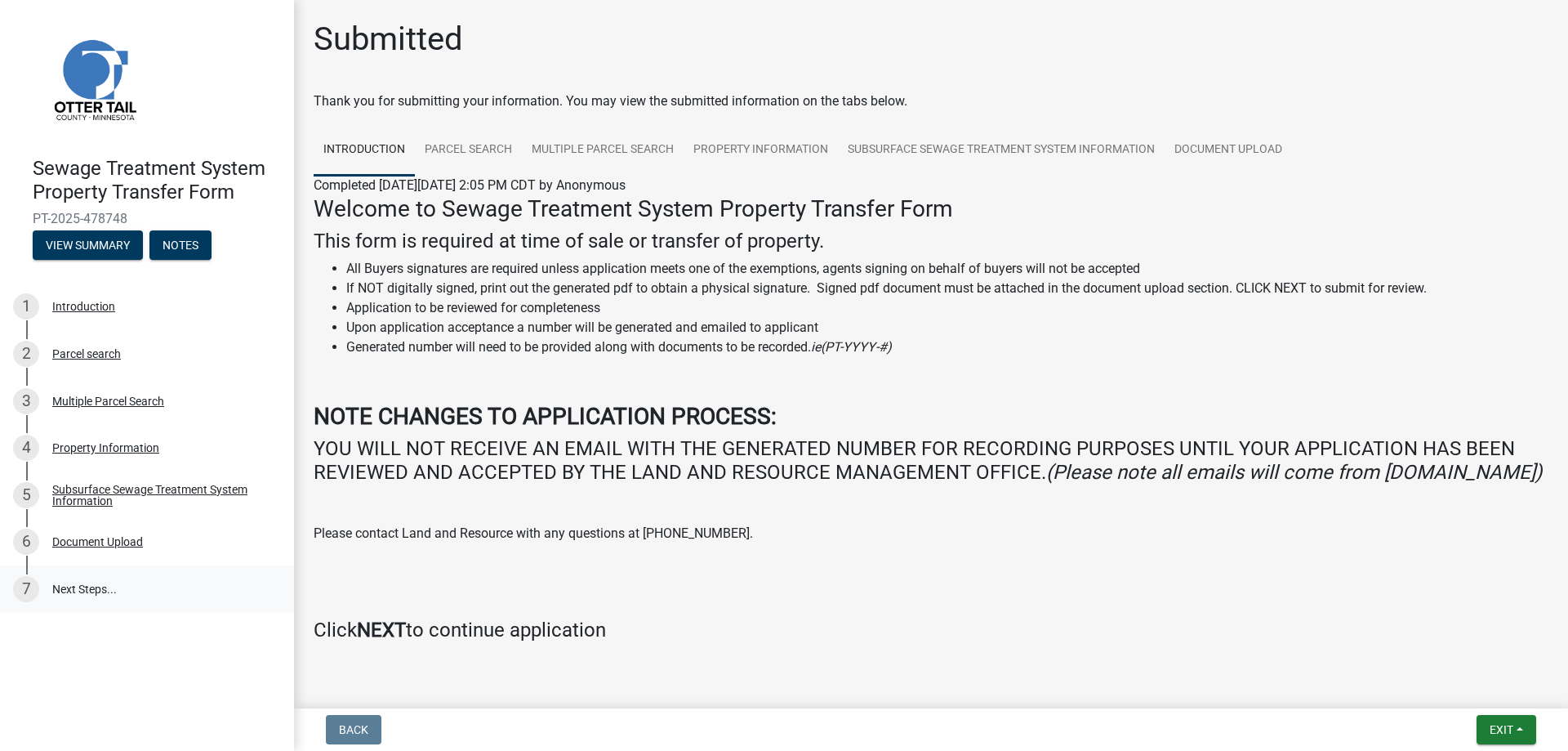
click at [72, 588] on link "7 Next Steps..." at bounding box center [146, 589] width 294 height 47
click at [944, 152] on link "Subsurface Sewage Treatment System Information" at bounding box center [1001, 150] width 326 height 52
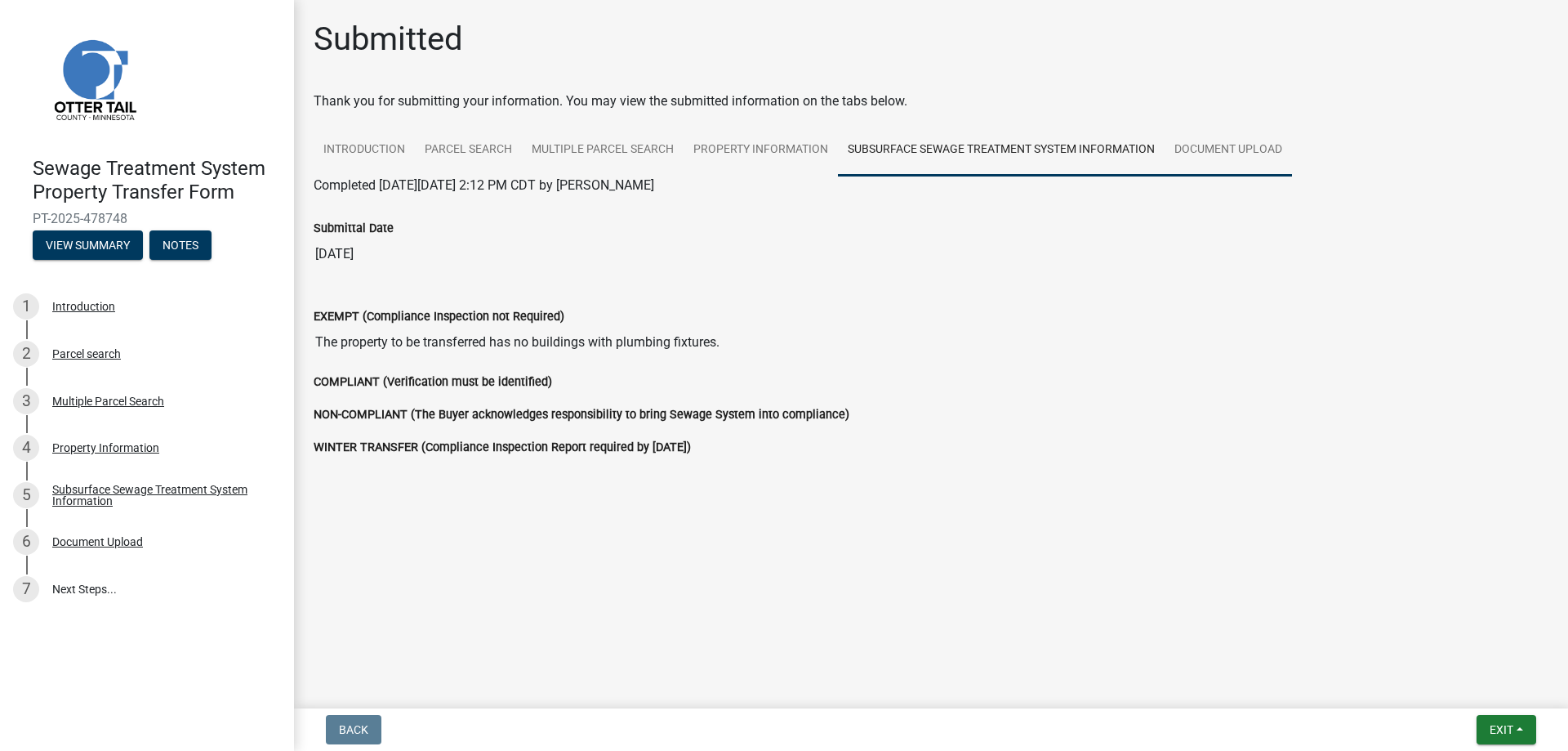
click at [1216, 148] on link "Document Upload" at bounding box center [1228, 150] width 127 height 52
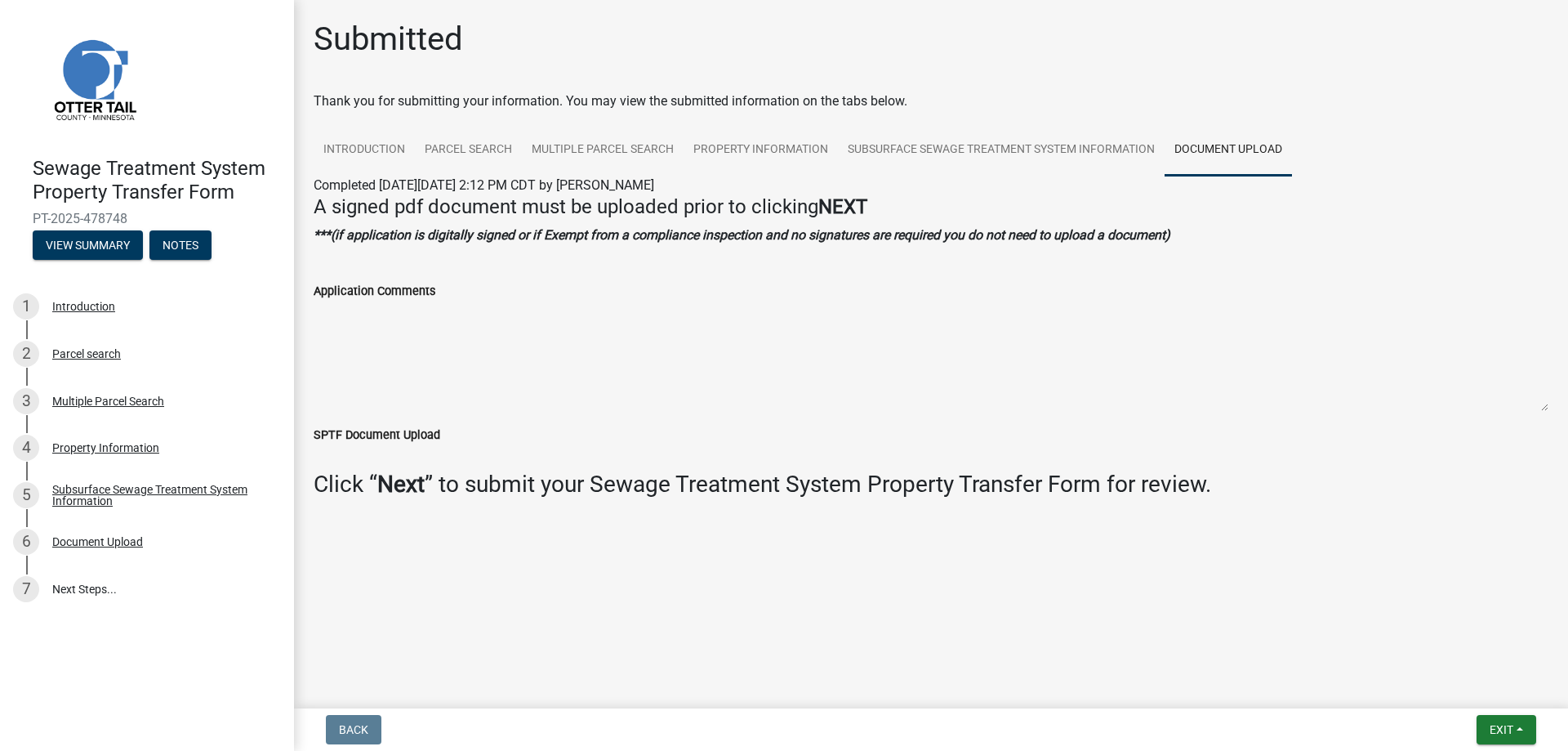
click at [426, 350] on textarea "Application Comments" at bounding box center [931, 356] width 1234 height 111
click at [375, 331] on textarea "Application Comments" at bounding box center [931, 356] width 1234 height 111
click at [506, 628] on main "Submitted Thank you for submitting your information. You may view the submitted…" at bounding box center [931, 351] width 1274 height 702
click at [857, 317] on textarea "Application Comments" at bounding box center [931, 356] width 1234 height 111
click at [910, 345] on textarea "Application Comments" at bounding box center [931, 356] width 1234 height 111
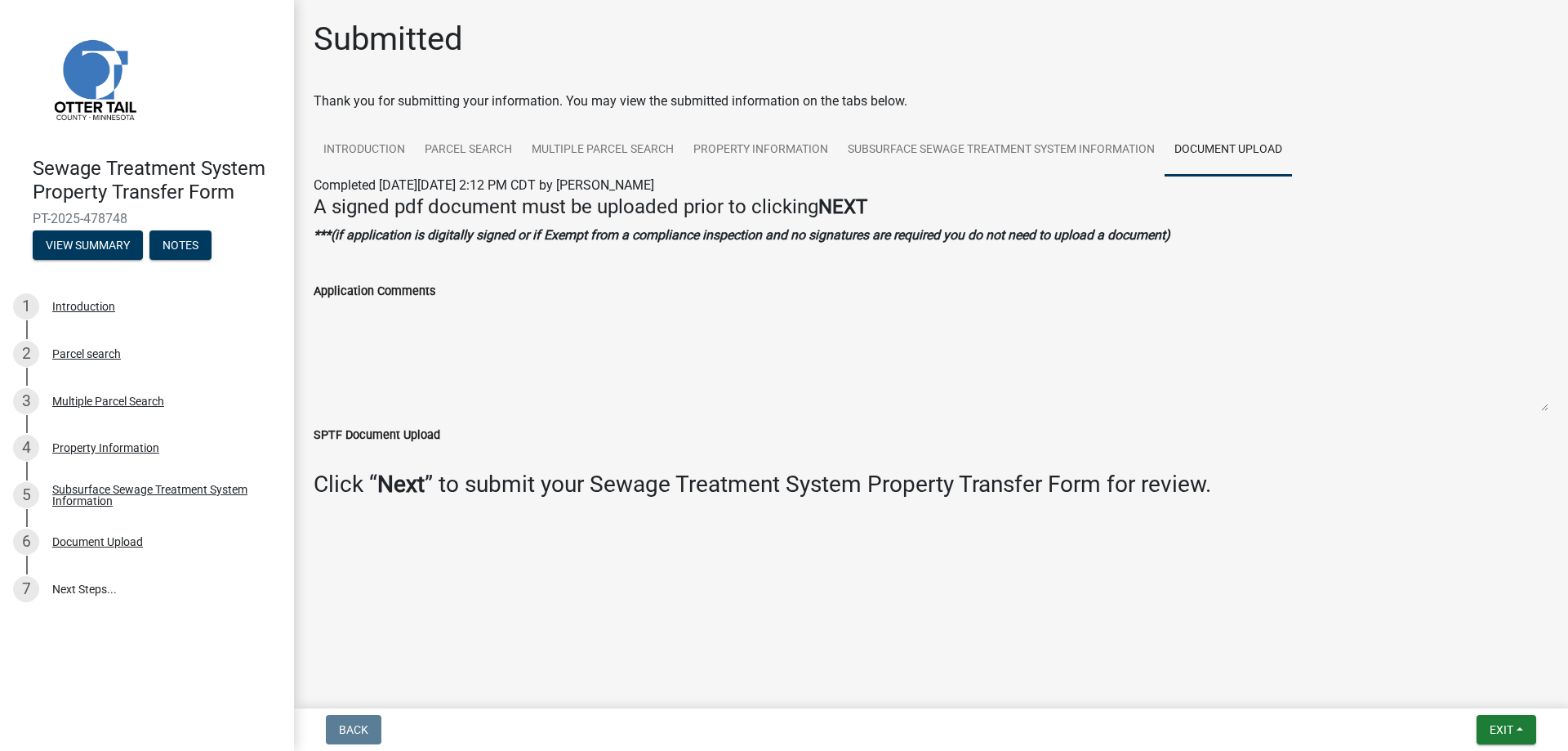
click at [383, 435] on label "SPTF Document Upload" at bounding box center [376, 436] width 126 height 12
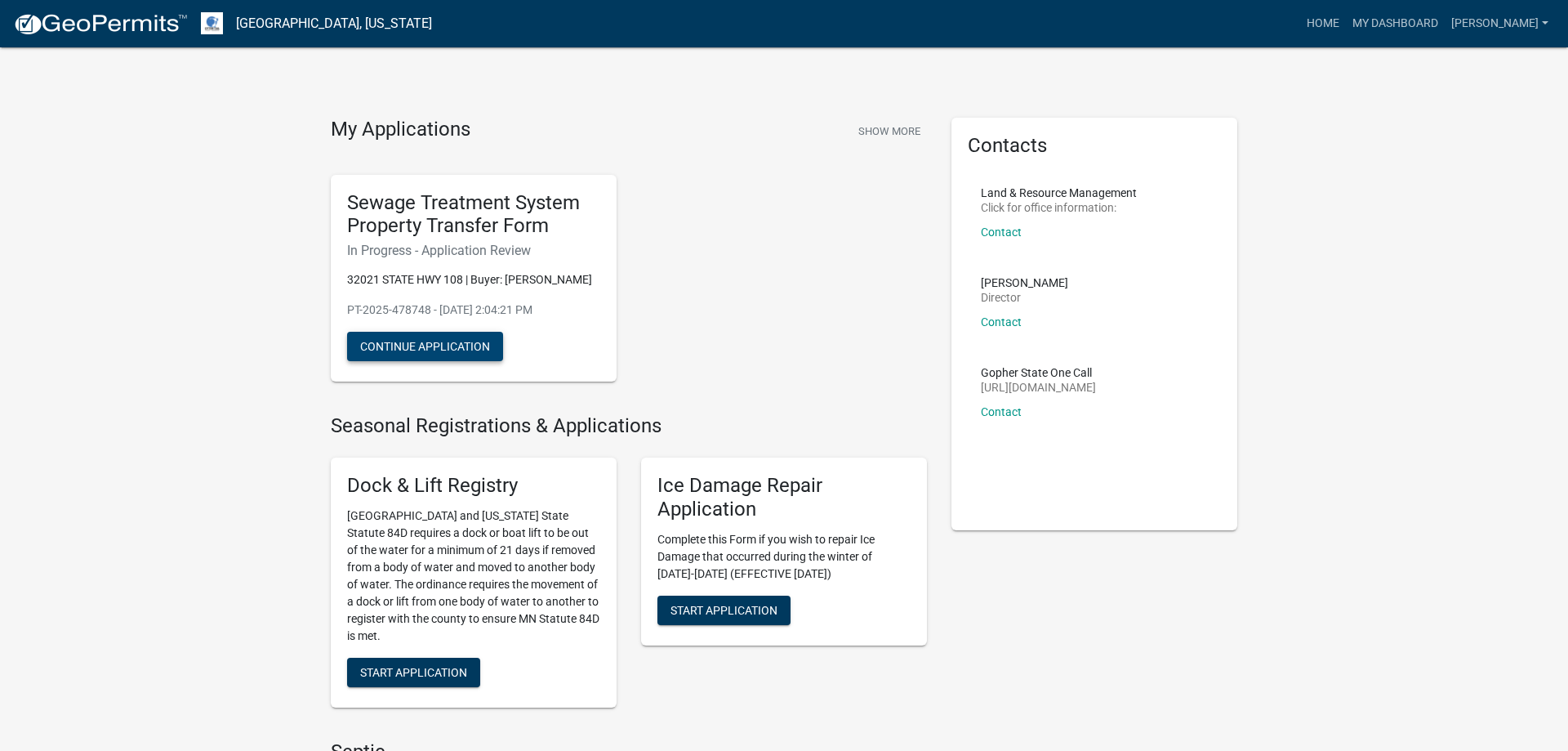
click at [429, 360] on button "Continue Application" at bounding box center [425, 346] width 156 height 29
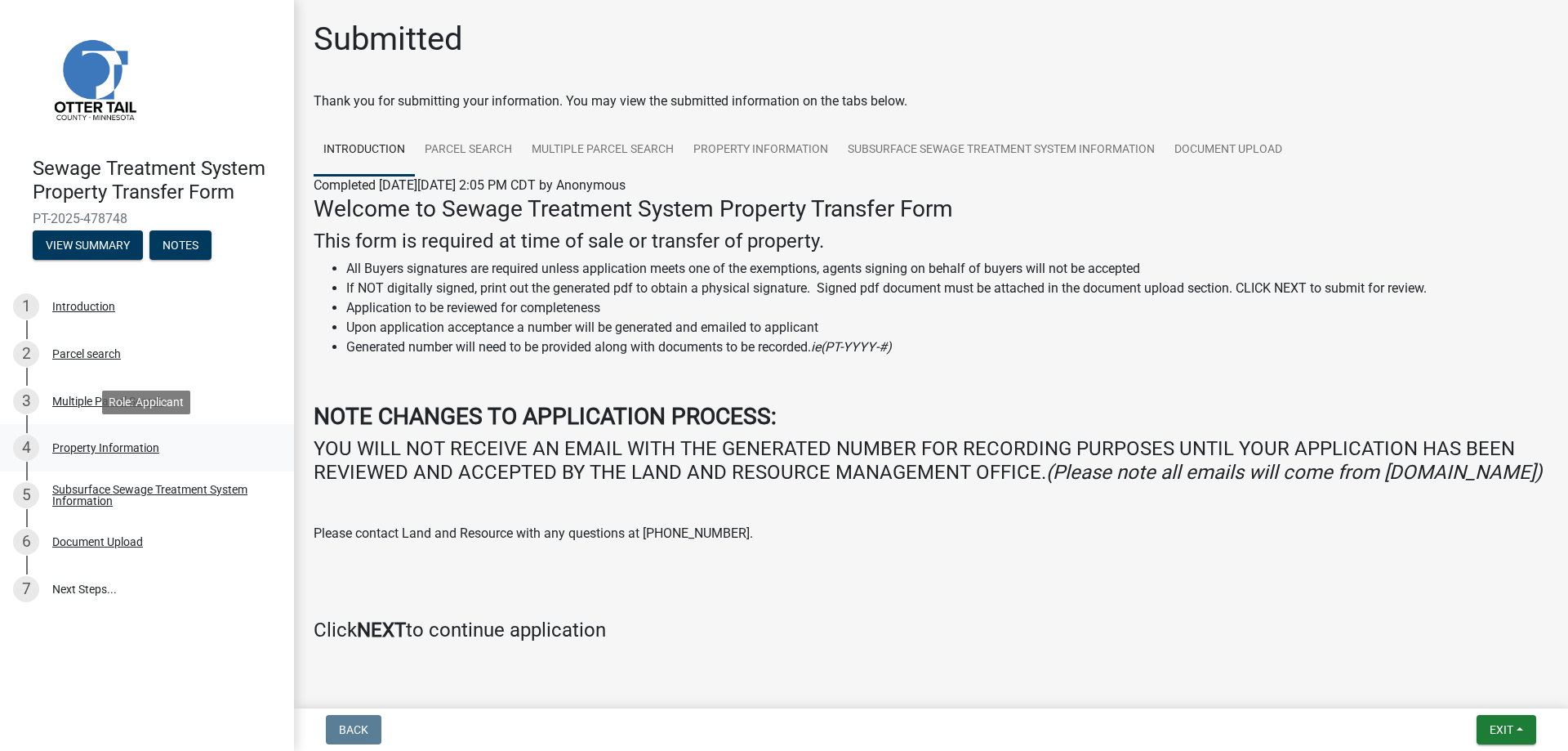
click at [81, 453] on div "Property Information" at bounding box center [105, 447] width 107 height 12
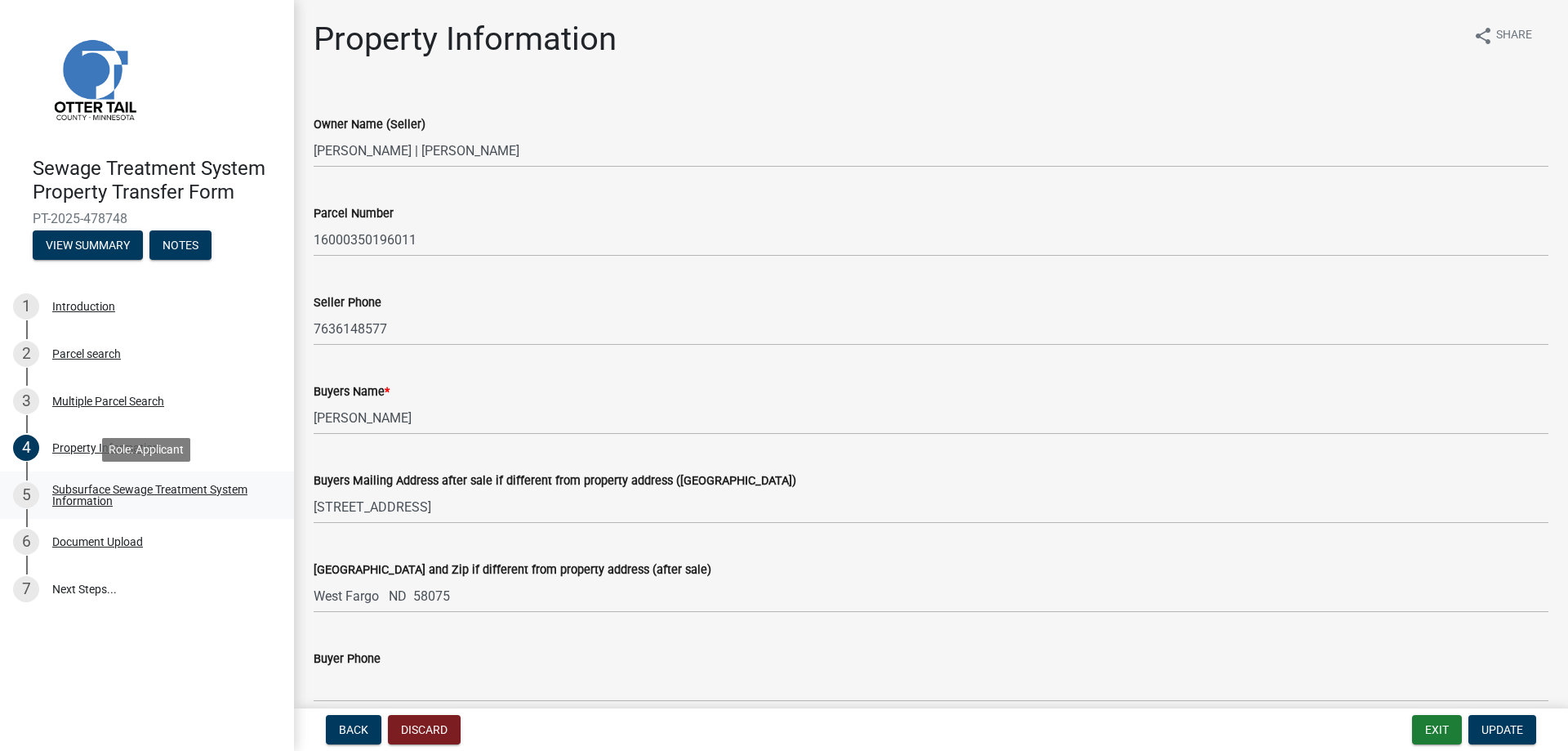
click at [101, 491] on div "Subsurface Sewage Treatment System Information" at bounding box center [159, 495] width 215 height 23
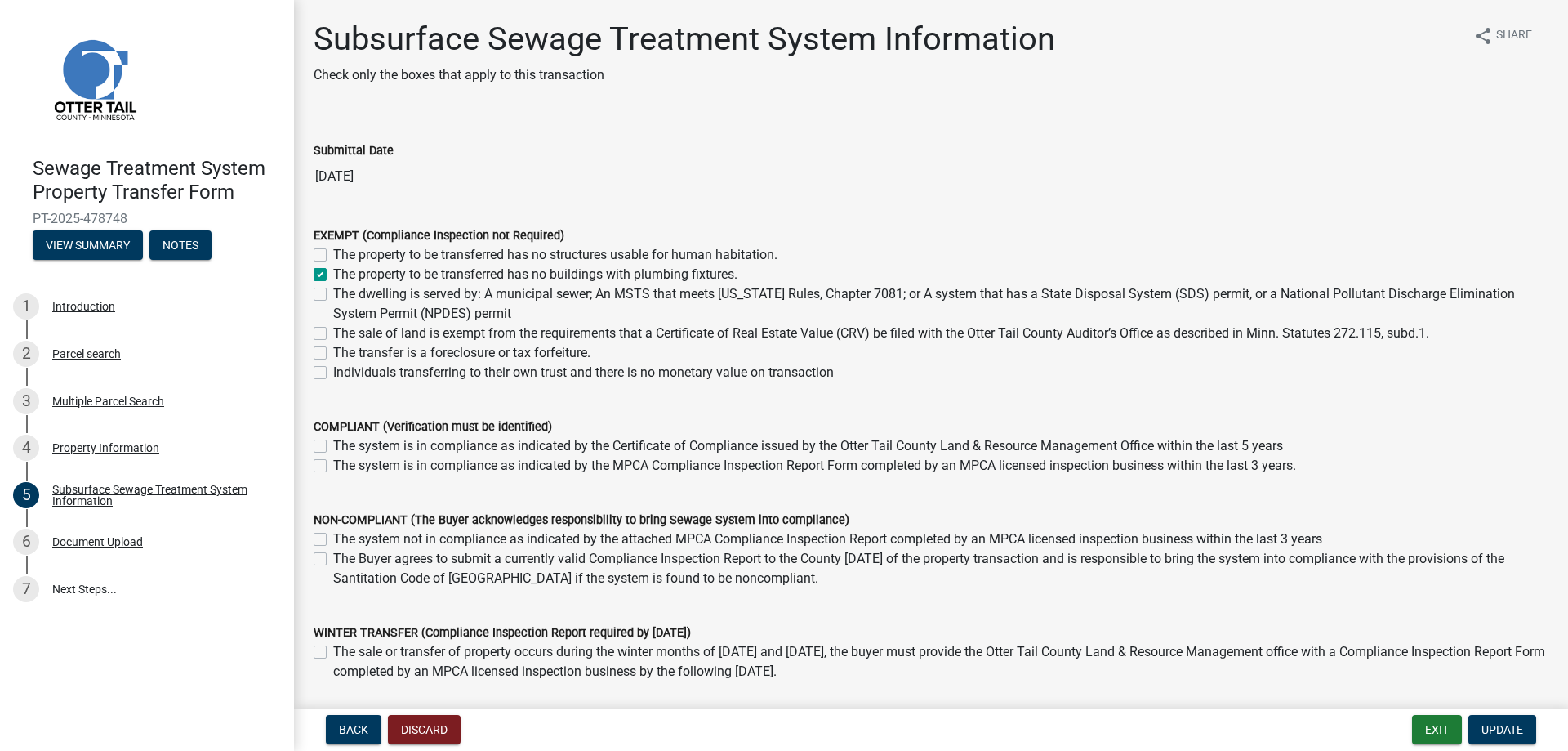
click at [334, 331] on label "The sale of land is exempt from the requirements that a Certificate of Real Est…" at bounding box center [882, 334] width 1096 height 20
click at [334, 331] on input "The sale of land is exempt from the requirements that a Certificate of Real Est…" at bounding box center [339, 329] width 11 height 11
checkbox input "true"
checkbox input "false"
checkbox input "true"
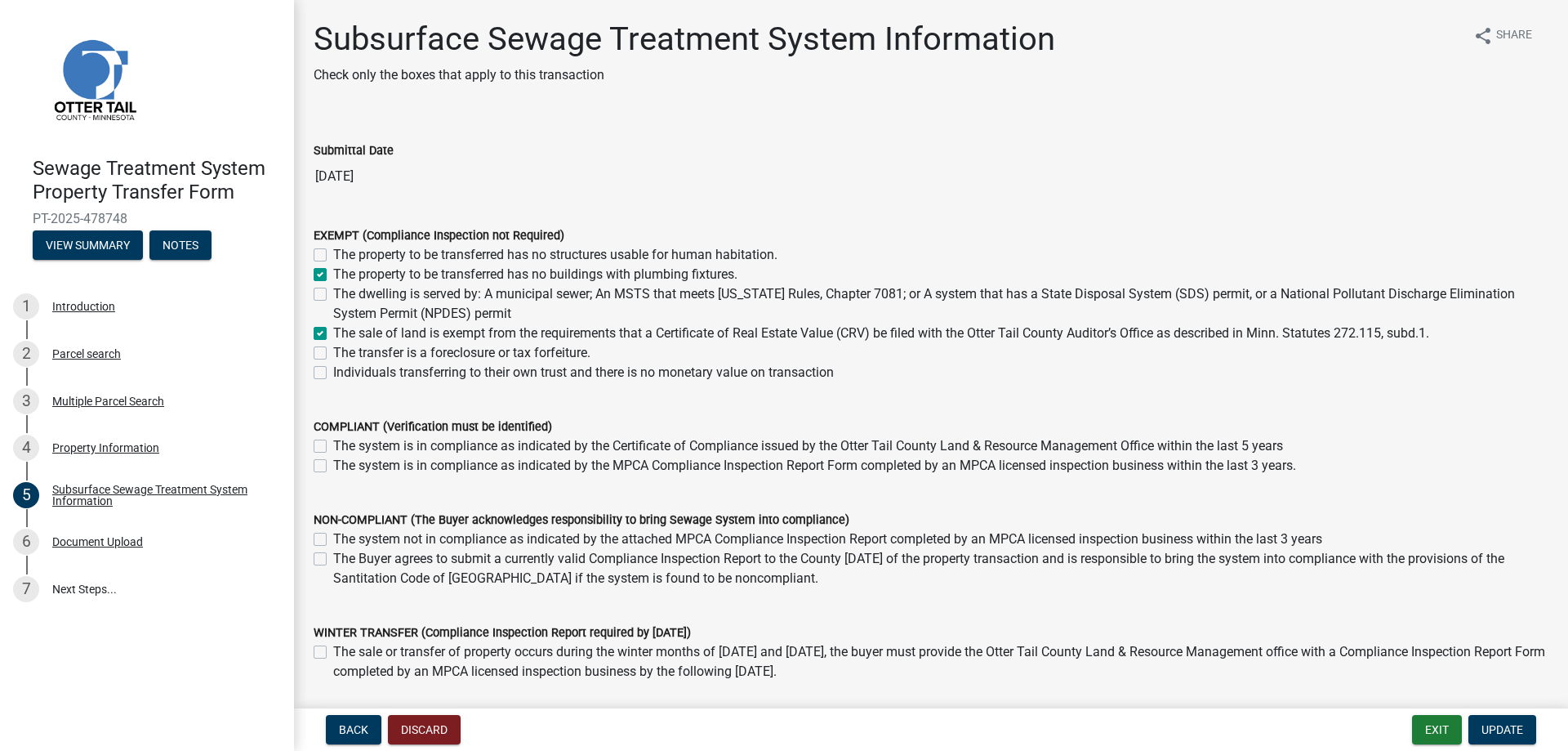
checkbox input "false"
checkbox input "true"
checkbox input "false"
drag, startPoint x: 317, startPoint y: 271, endPoint x: 358, endPoint y: 272, distance: 41.0
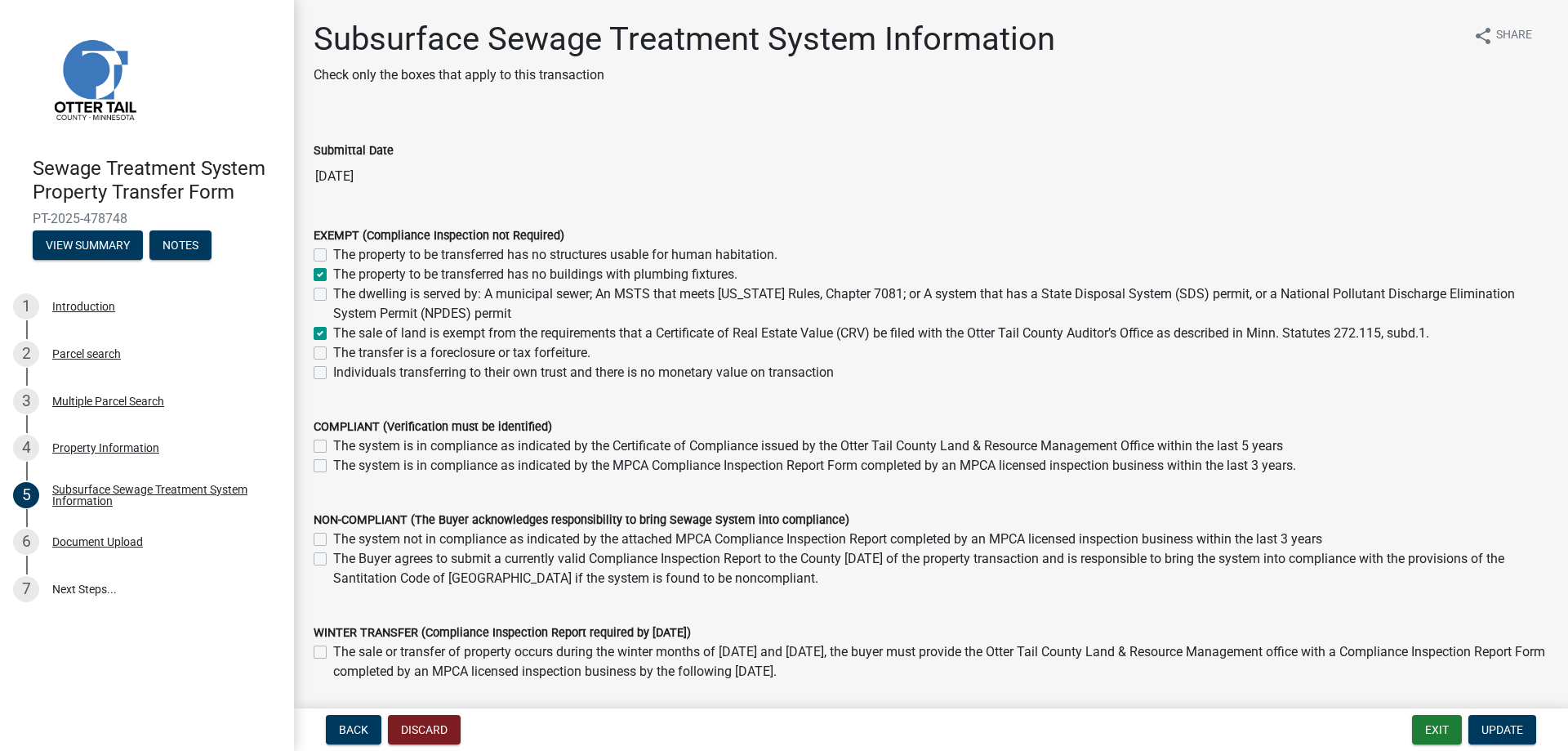
click at [334, 269] on label "The property to be transferred has no buildings with plumbing fixtures." at bounding box center [535, 275] width 404 height 20
click at [334, 269] on input "The property to be transferred has no buildings with plumbing fixtures." at bounding box center [339, 270] width 11 height 11
checkbox input "false"
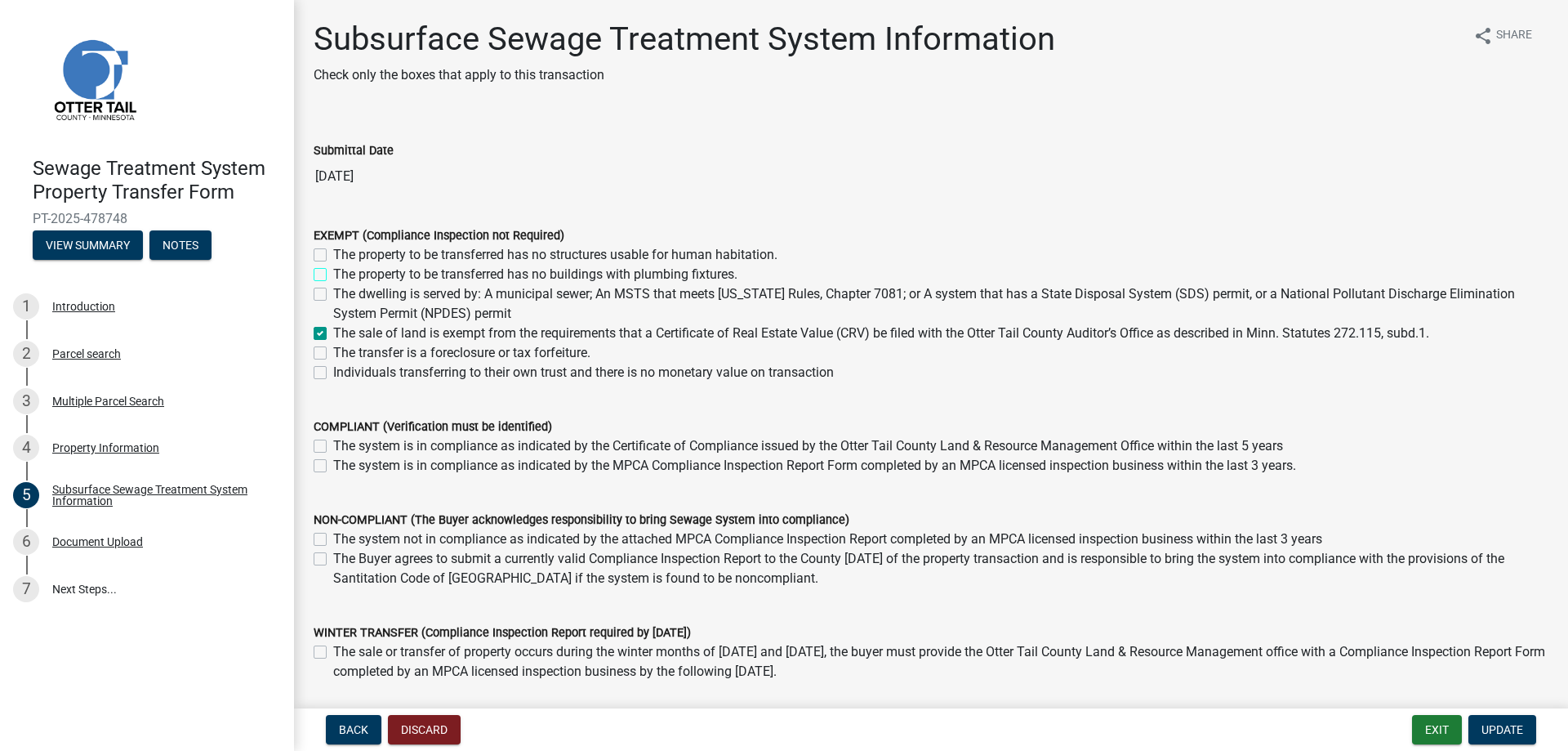
checkbox input "false"
checkbox input "true"
checkbox input "false"
click at [1507, 730] on span "Update" at bounding box center [1503, 729] width 42 height 13
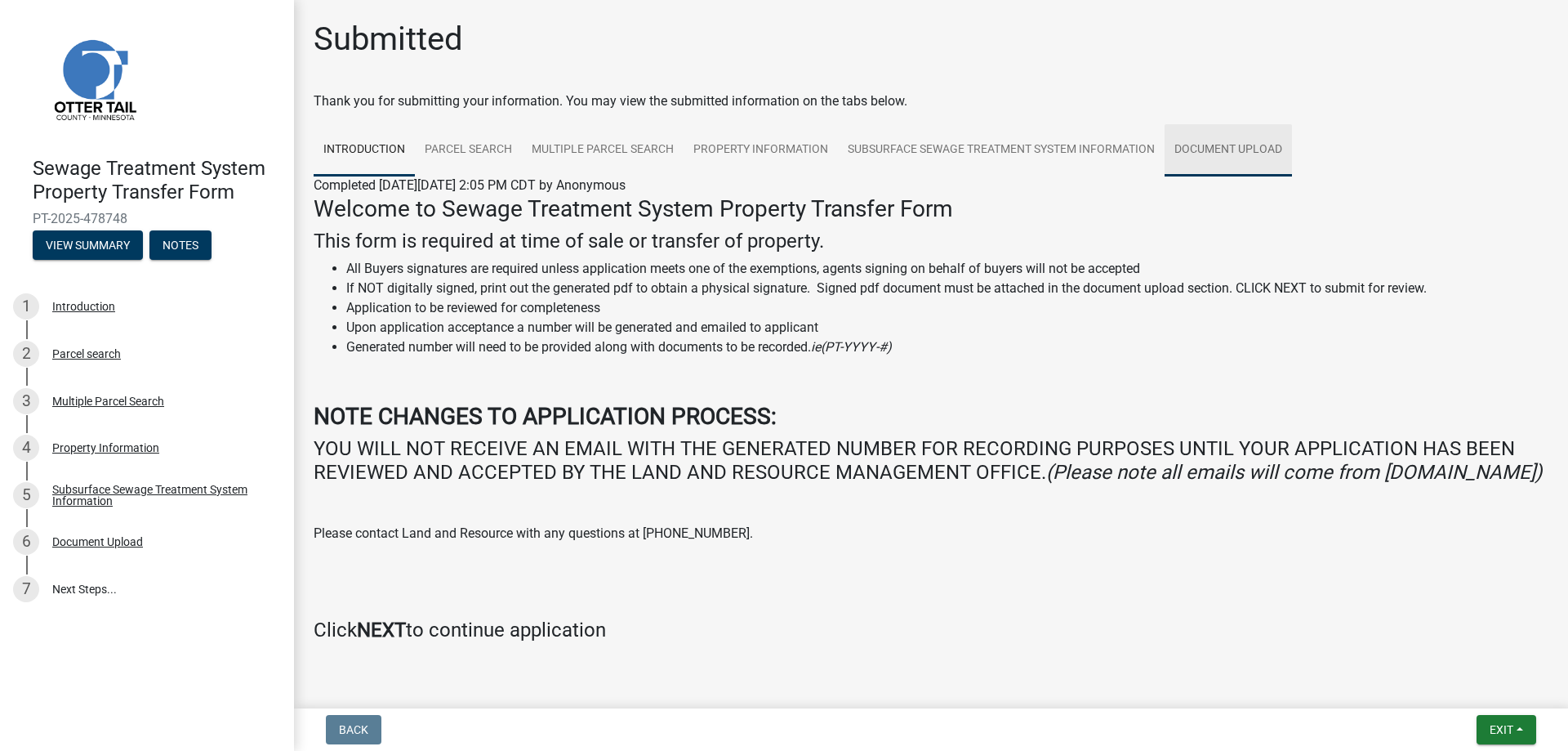
click at [1231, 149] on link "Document Upload" at bounding box center [1228, 150] width 127 height 52
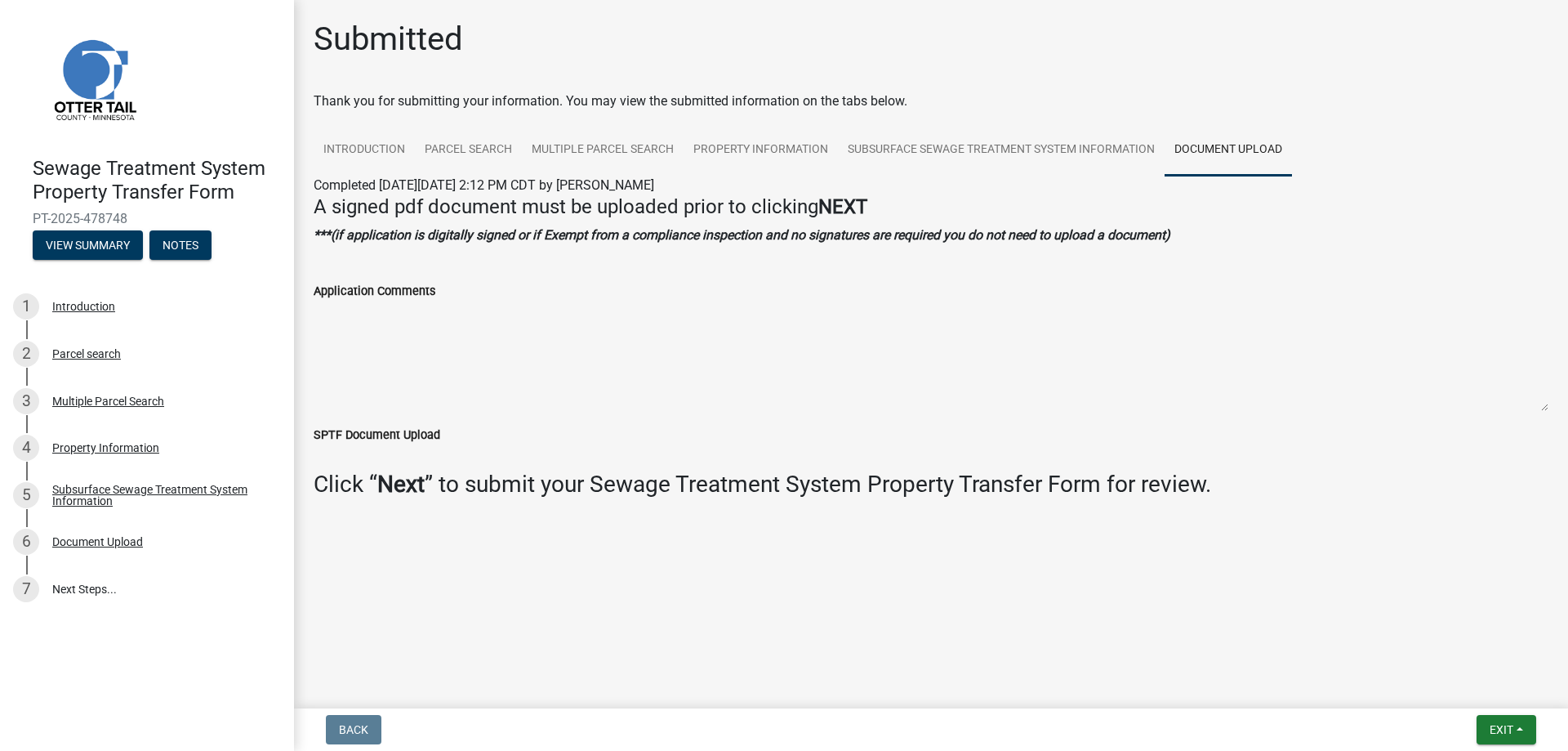
click at [913, 365] on textarea "Application Comments" at bounding box center [931, 356] width 1234 height 111
click at [383, 433] on label "SPTF Document Upload" at bounding box center [376, 436] width 126 height 12
click at [385, 433] on label "SPTF Document Upload" at bounding box center [376, 436] width 126 height 12
click at [469, 355] on textarea "Application Comments" at bounding box center [931, 356] width 1234 height 111
click at [422, 345] on textarea "Application Comments" at bounding box center [931, 356] width 1234 height 111
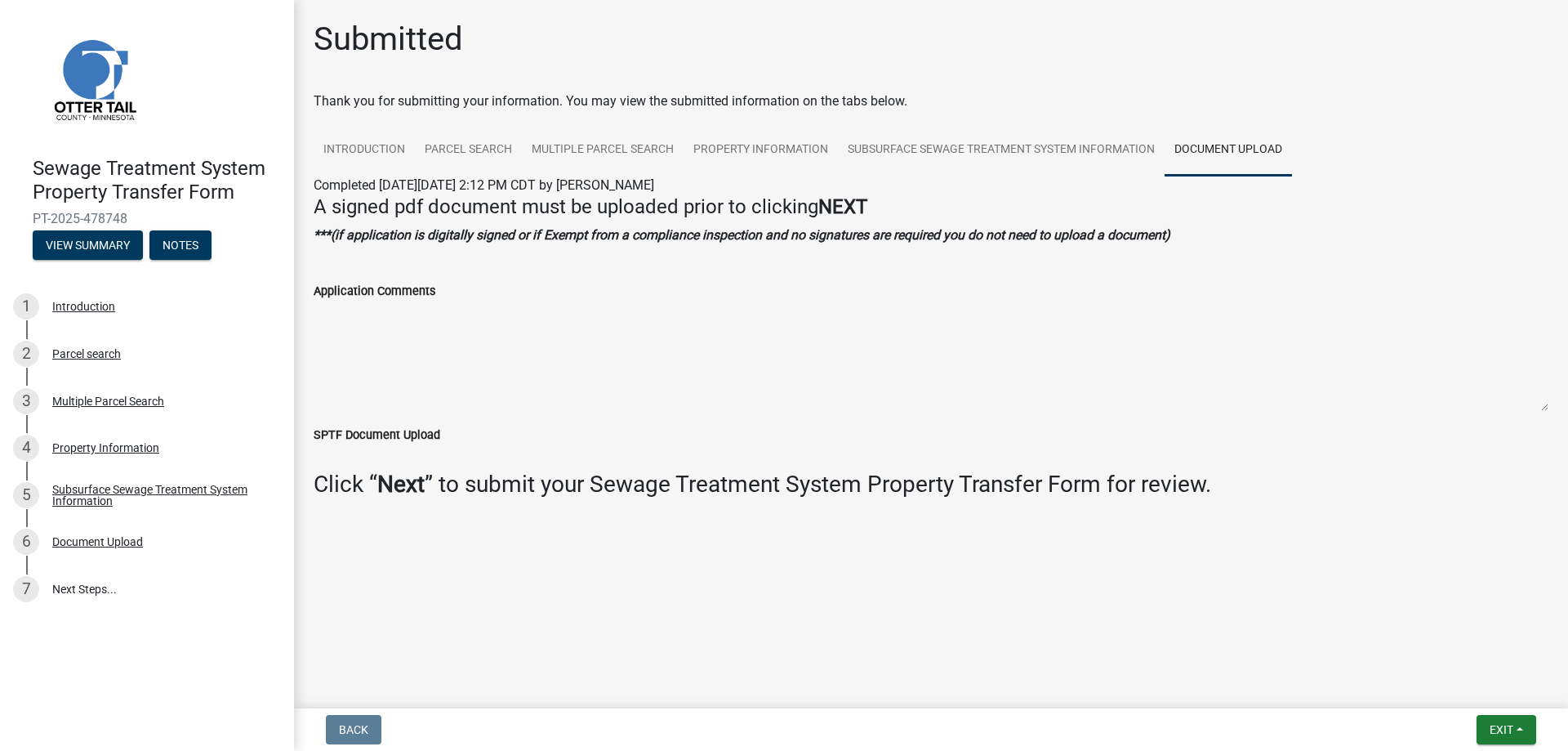
click at [422, 345] on textarea "Application Comments" at bounding box center [931, 356] width 1234 height 111
click at [631, 325] on textarea "Application Comments" at bounding box center [931, 356] width 1234 height 111
click at [93, 251] on button "View Summary" at bounding box center [87, 245] width 110 height 29
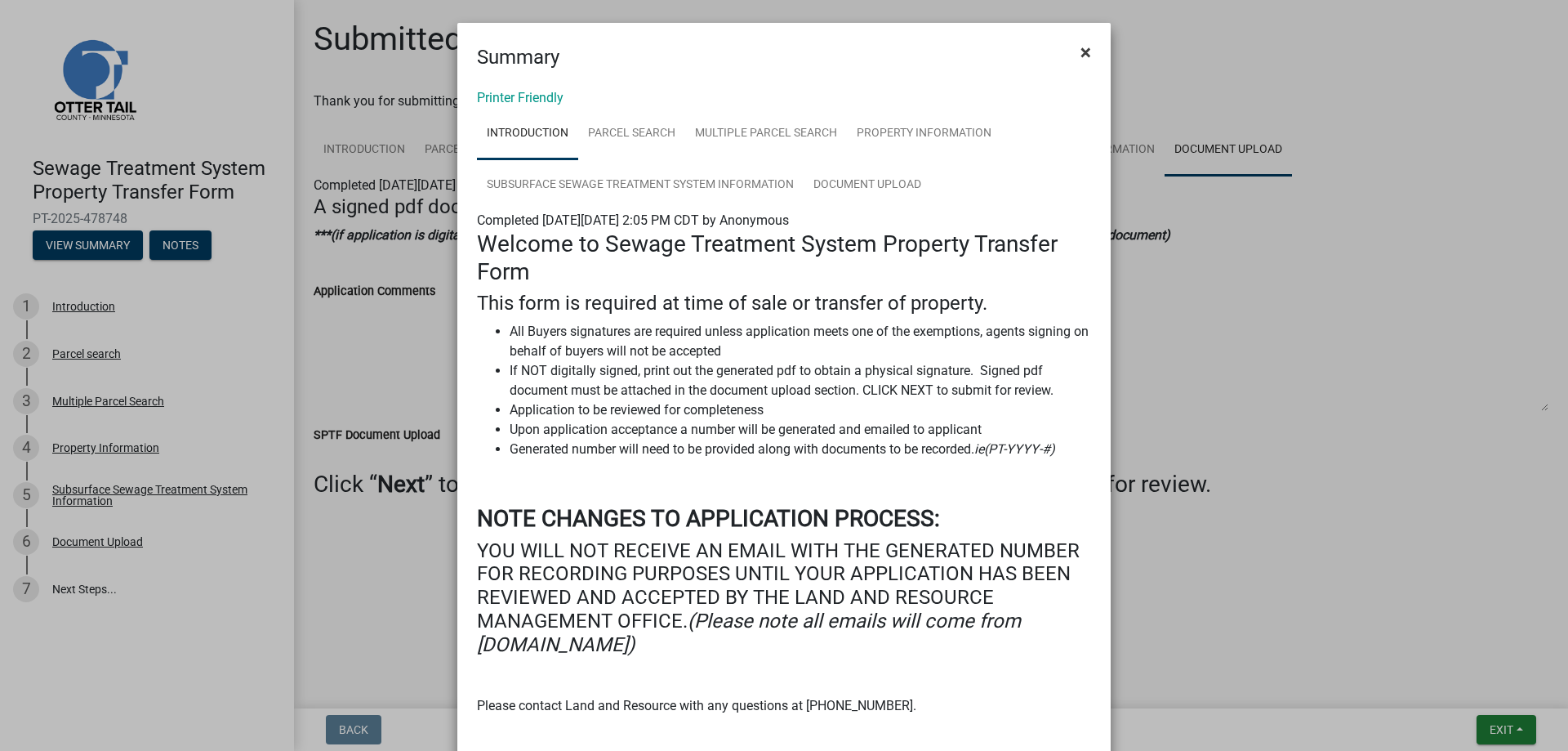
click at [1081, 46] on span "×" at bounding box center [1086, 52] width 11 height 23
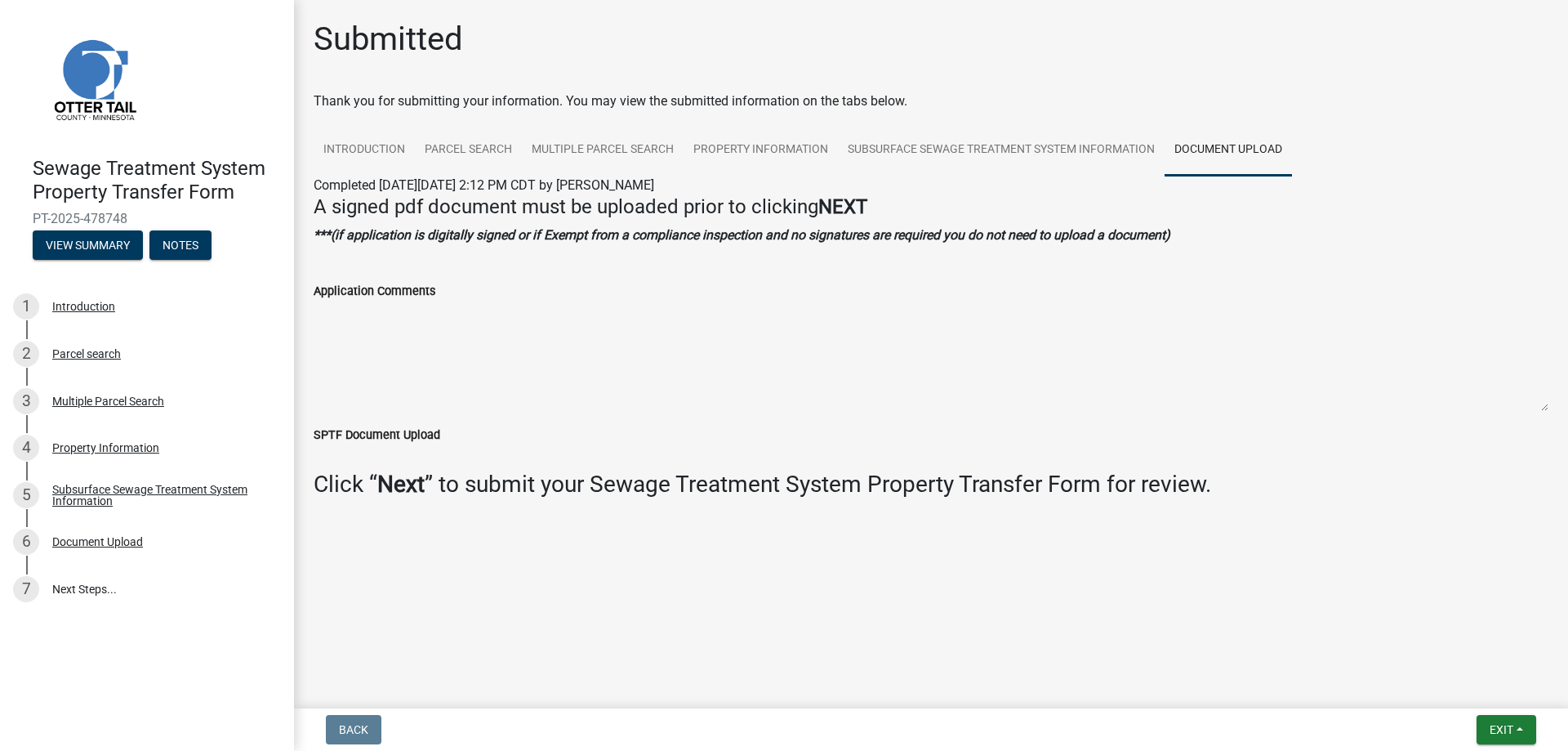
click at [823, 381] on textarea "Application Comments" at bounding box center [931, 356] width 1234 height 111
click at [729, 365] on textarea "Application Comments" at bounding box center [931, 356] width 1234 height 111
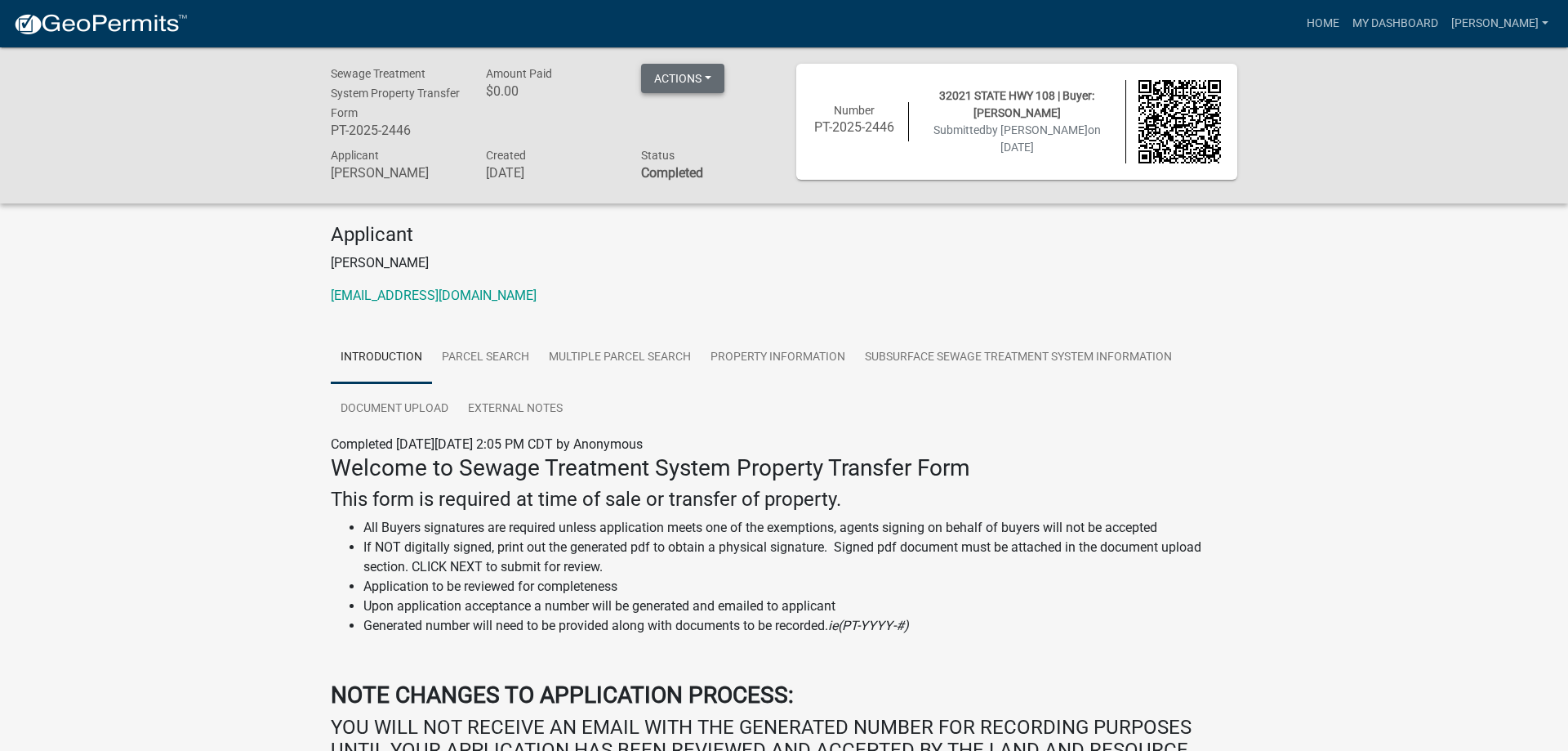
click at [686, 82] on button "Actions" at bounding box center [683, 78] width 84 height 29
click at [691, 122] on link "Printer Friendly" at bounding box center [706, 120] width 131 height 39
click at [215, 383] on div "Sewage Treatment System Property Transfer Form PT-2025-2446 Amount Paid $0.00 A…" at bounding box center [784, 526] width 1568 height 958
drag, startPoint x: 1333, startPoint y: 402, endPoint x: 1504, endPoint y: 67, distance: 376.1
click at [1355, 373] on div "Sewage Treatment System Property Transfer Form PT-2025-2446 Amount Paid $0.00 A…" at bounding box center [784, 526] width 1568 height 958
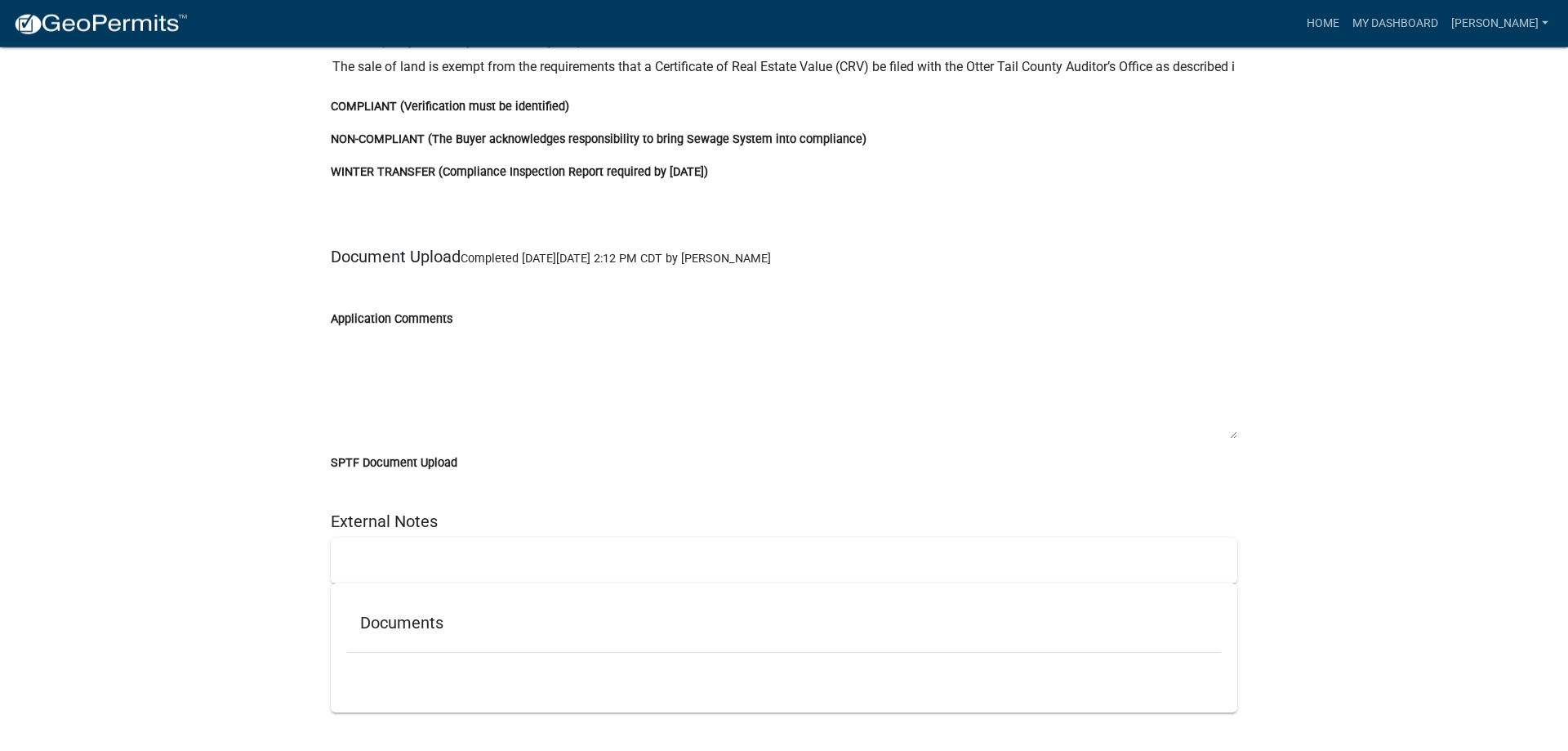
scroll to position [3256, 0]
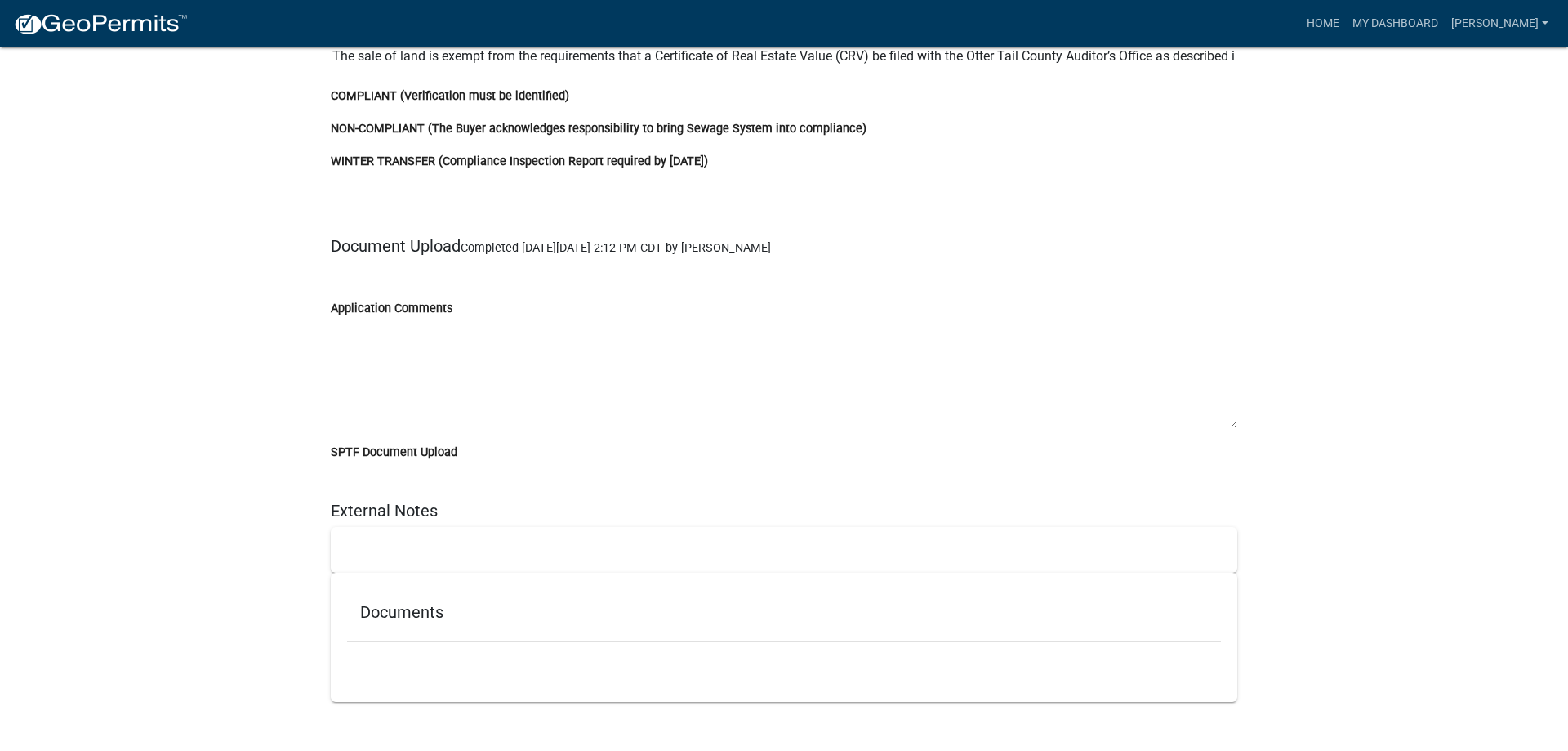
click at [377, 452] on label "SPTF Document Upload" at bounding box center [394, 452] width 126 height 12
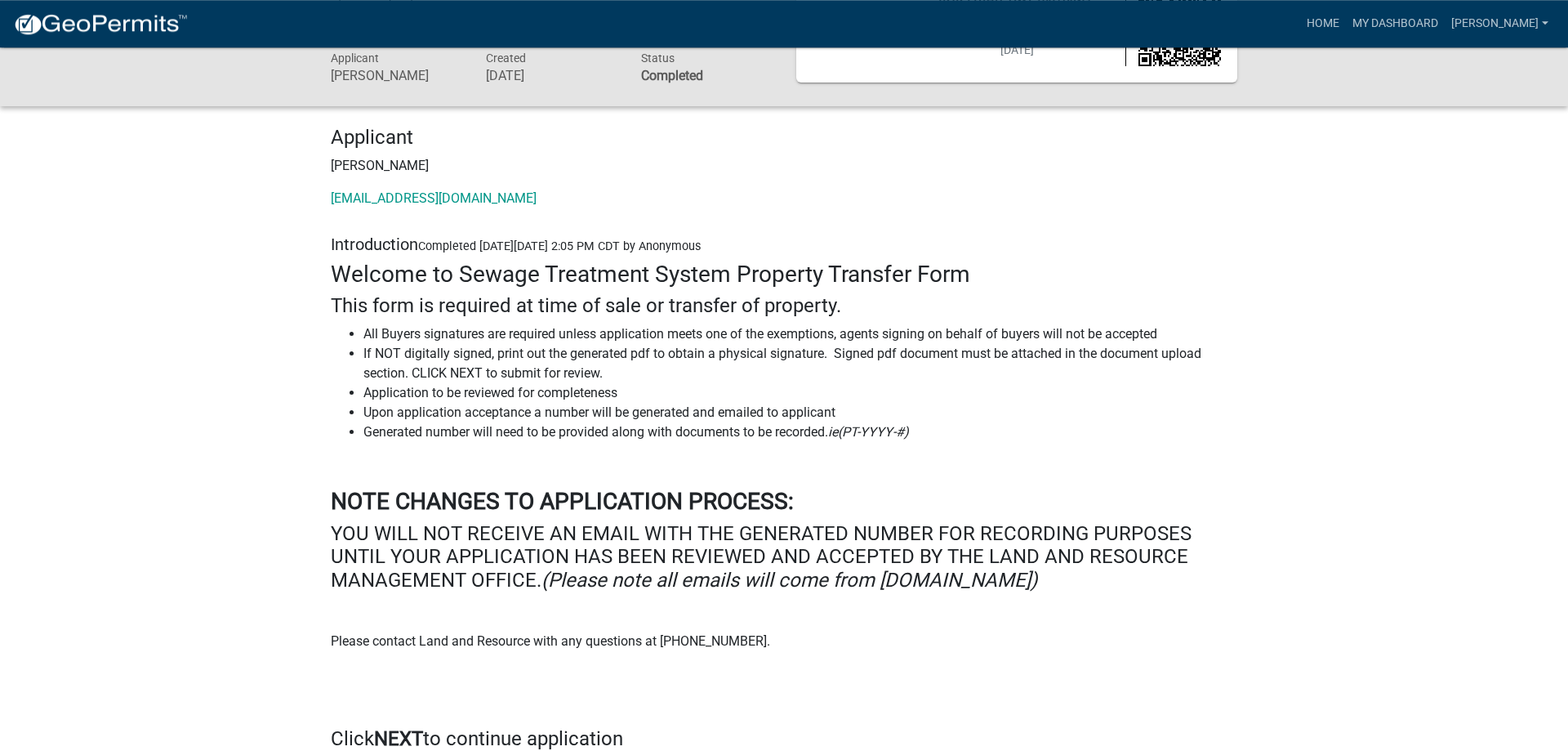
scroll to position [0, 0]
